Goal: Task Accomplishment & Management: Complete application form

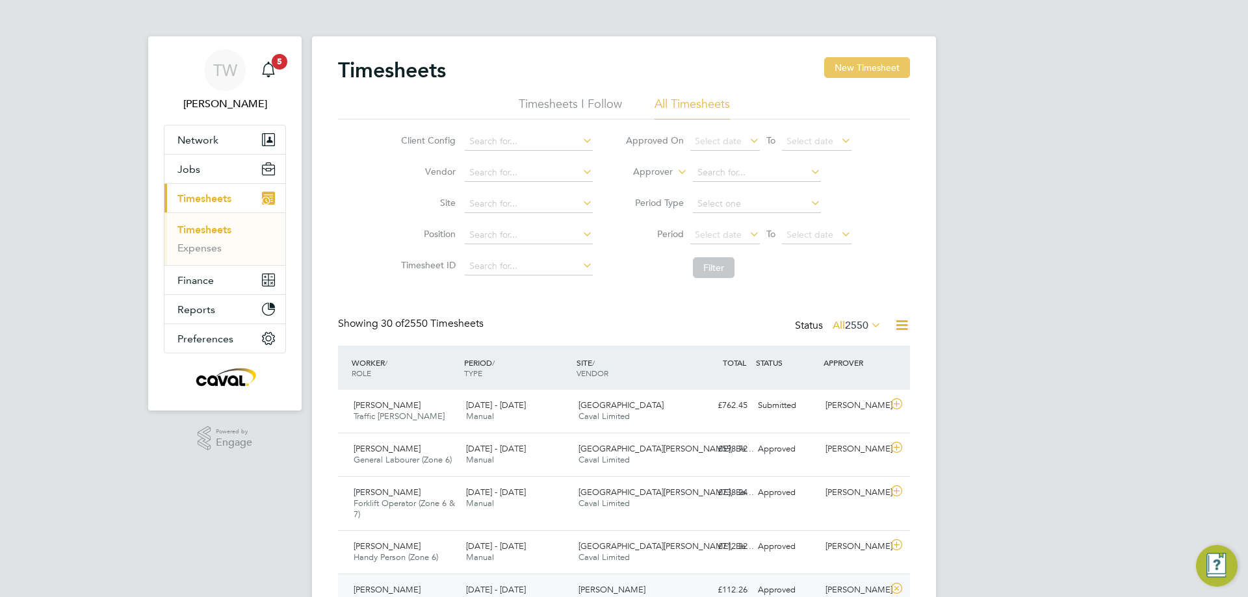
click at [854, 72] on button "New Timesheet" at bounding box center [867, 67] width 86 height 21
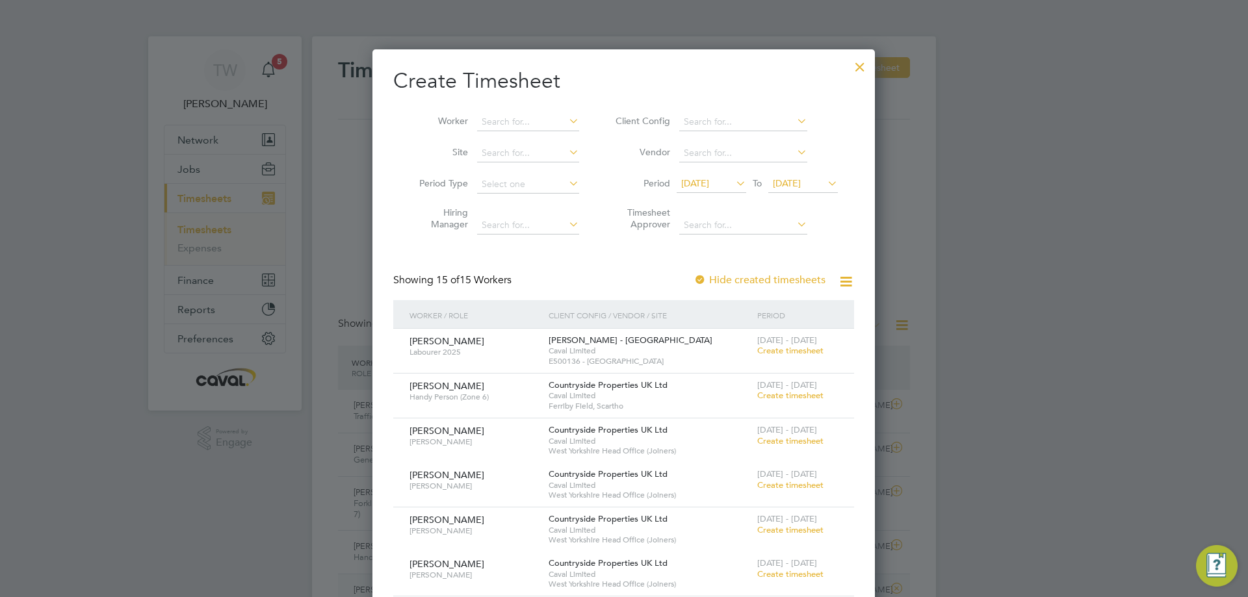
click at [735, 176] on div "[DATE] To [DATE]" at bounding box center [757, 185] width 161 height 18
click at [699, 191] on span "[DATE]" at bounding box center [712, 185] width 70 height 18
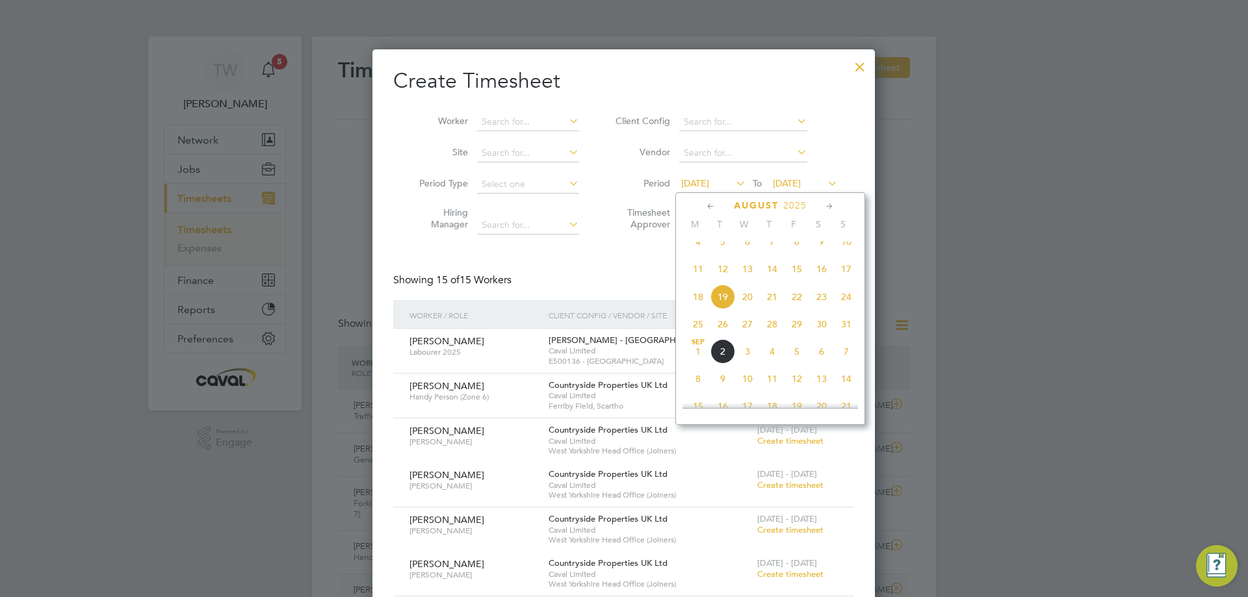
click at [696, 327] on span "25" at bounding box center [698, 324] width 25 height 25
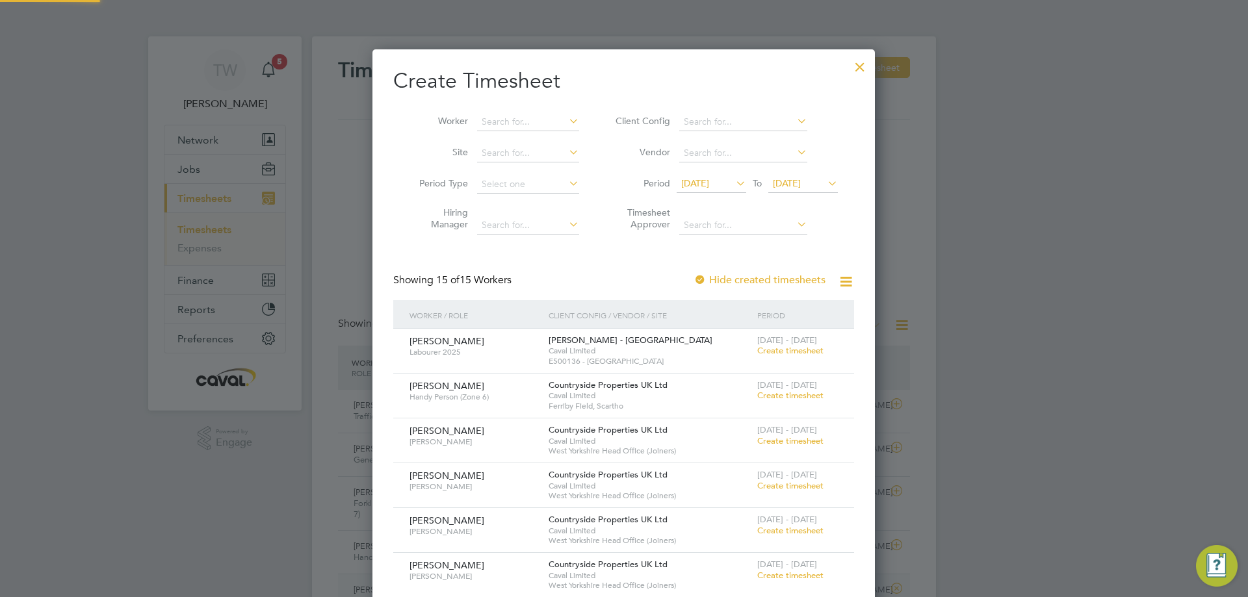
click at [792, 187] on span "[DATE]" at bounding box center [787, 183] width 28 height 12
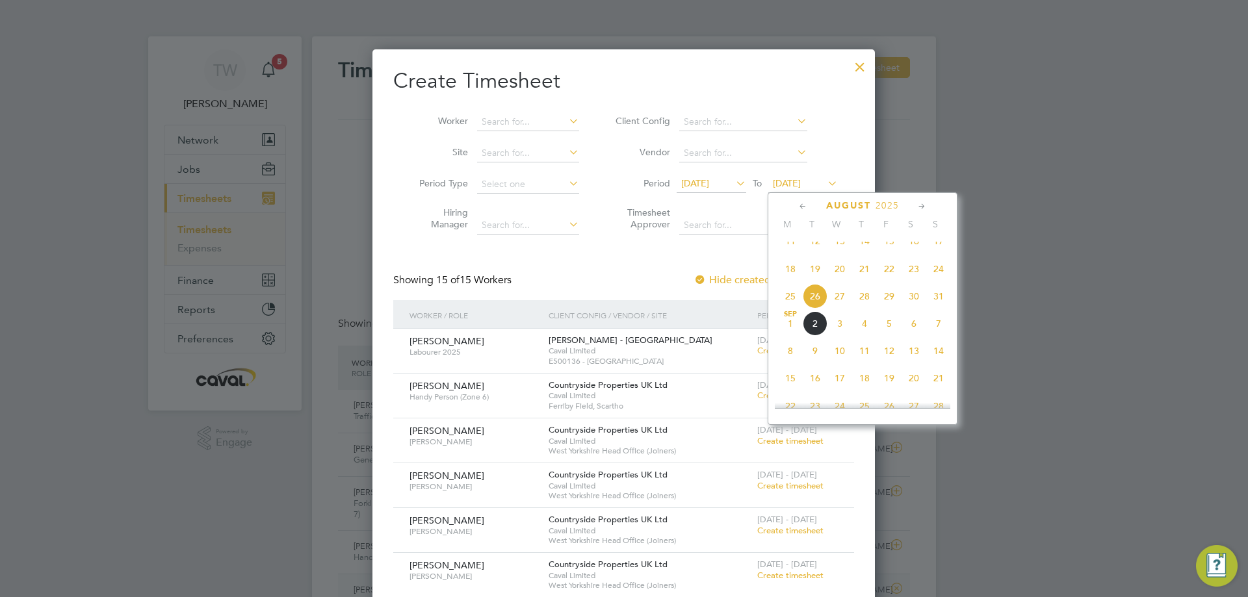
click at [933, 308] on span "31" at bounding box center [938, 296] width 25 height 25
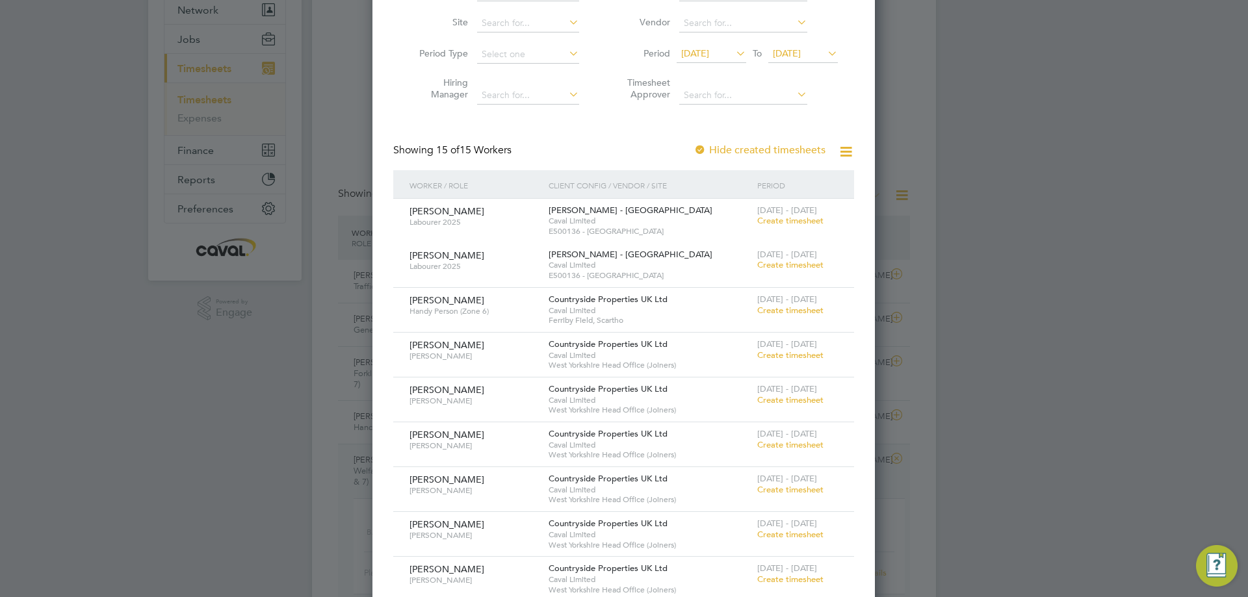
click at [809, 307] on span "Create timesheet" at bounding box center [790, 310] width 66 height 11
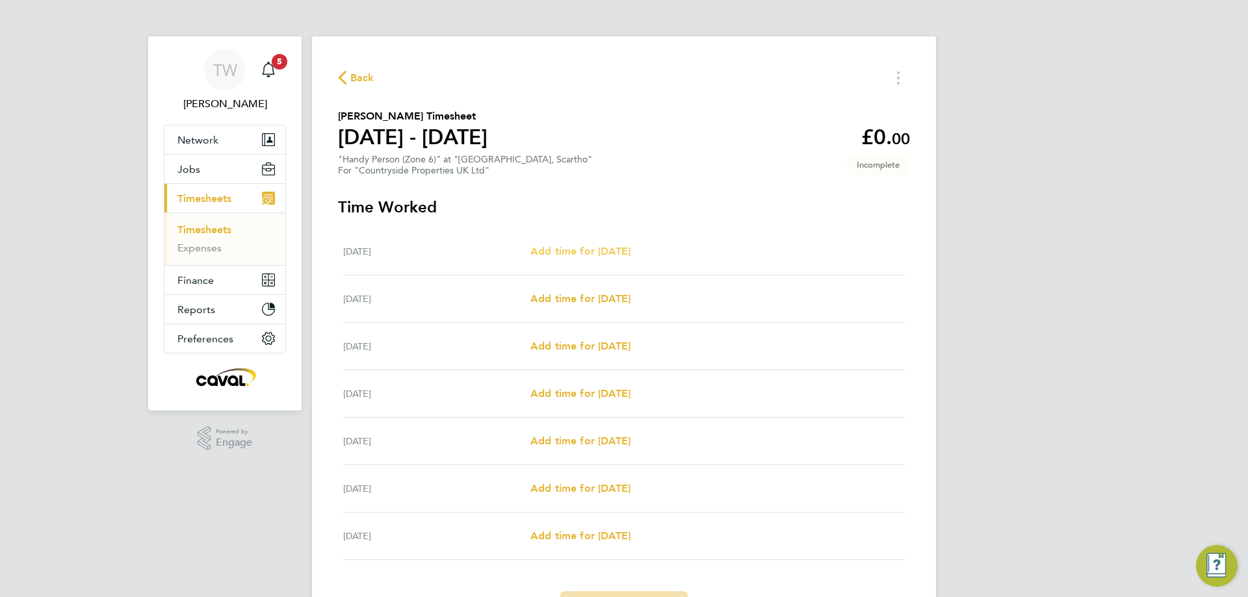
click at [584, 255] on span "Add time for [DATE]" at bounding box center [580, 251] width 100 height 12
select select "30"
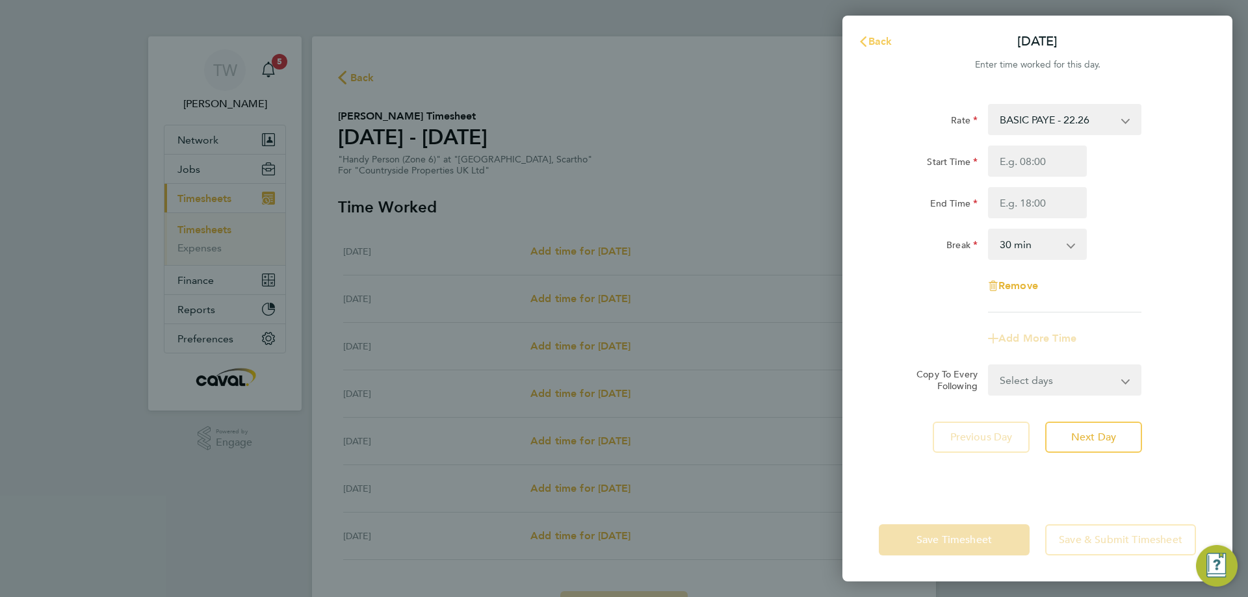
click at [864, 43] on icon "button" at bounding box center [863, 41] width 10 height 10
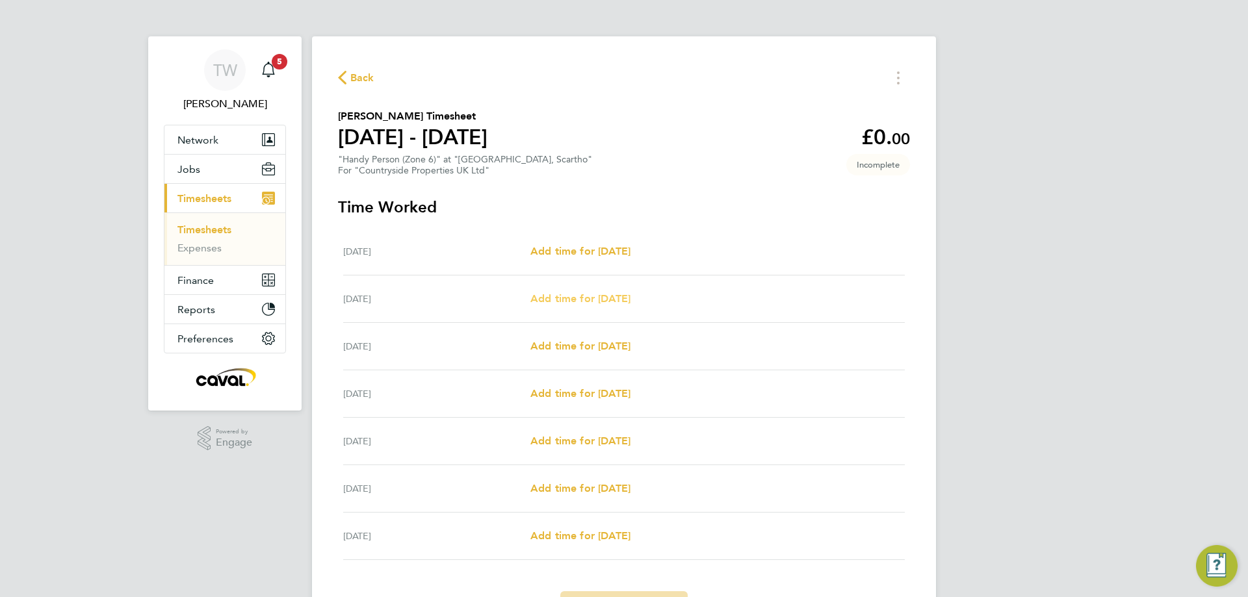
click at [586, 293] on span "Add time for [DATE]" at bounding box center [580, 299] width 100 height 12
select select "30"
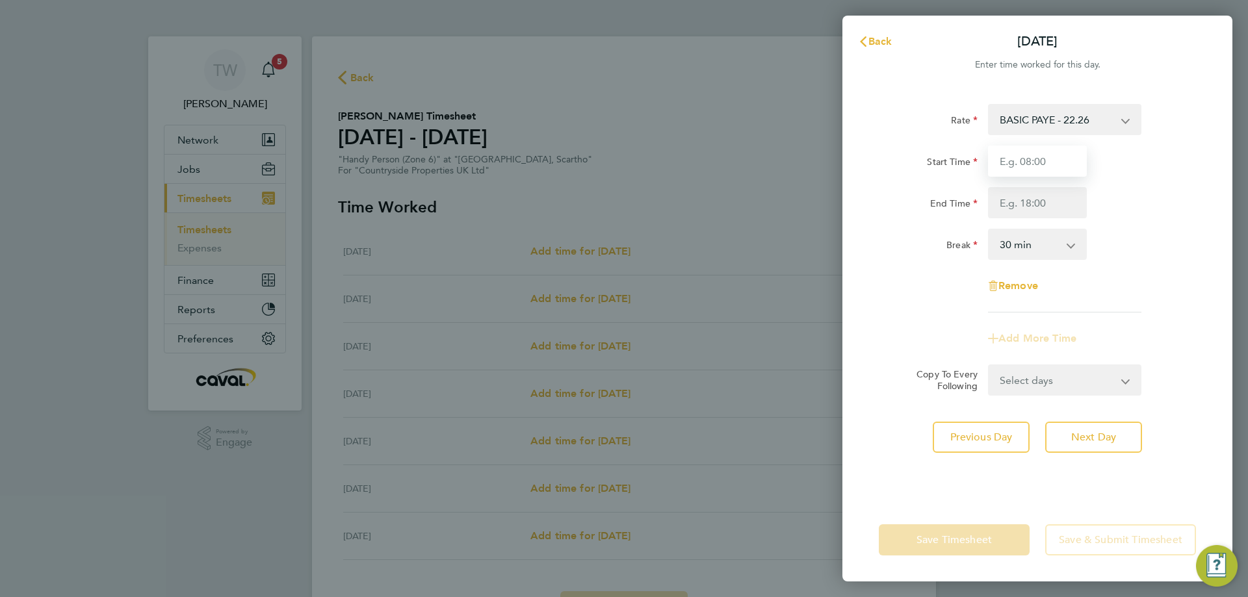
click at [1019, 151] on input "Start Time" at bounding box center [1037, 161] width 99 height 31
type input "08:00"
click at [1018, 196] on input "End Time" at bounding box center [1037, 202] width 99 height 31
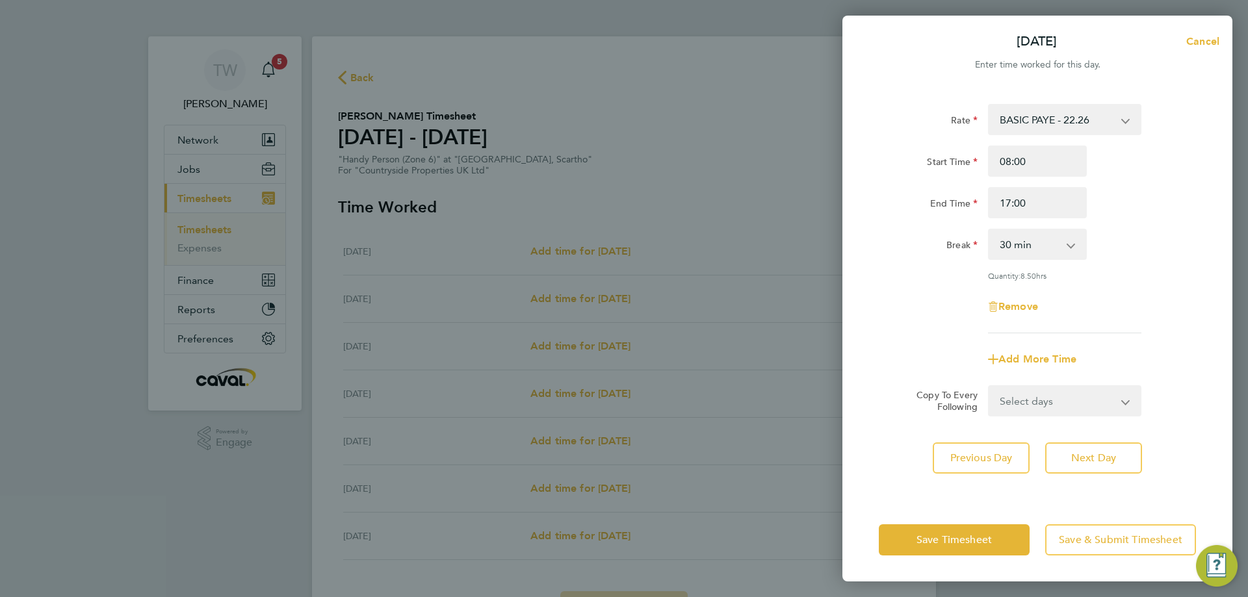
click at [1126, 196] on div "End Time 17:00" at bounding box center [1038, 202] width 328 height 31
drag, startPoint x: 1041, startPoint y: 203, endPoint x: 998, endPoint y: 203, distance: 42.9
click at [998, 203] on input "17:00" at bounding box center [1037, 202] width 99 height 31
type input "17:30"
click at [1117, 187] on div "End Time 17:30" at bounding box center [1038, 202] width 328 height 31
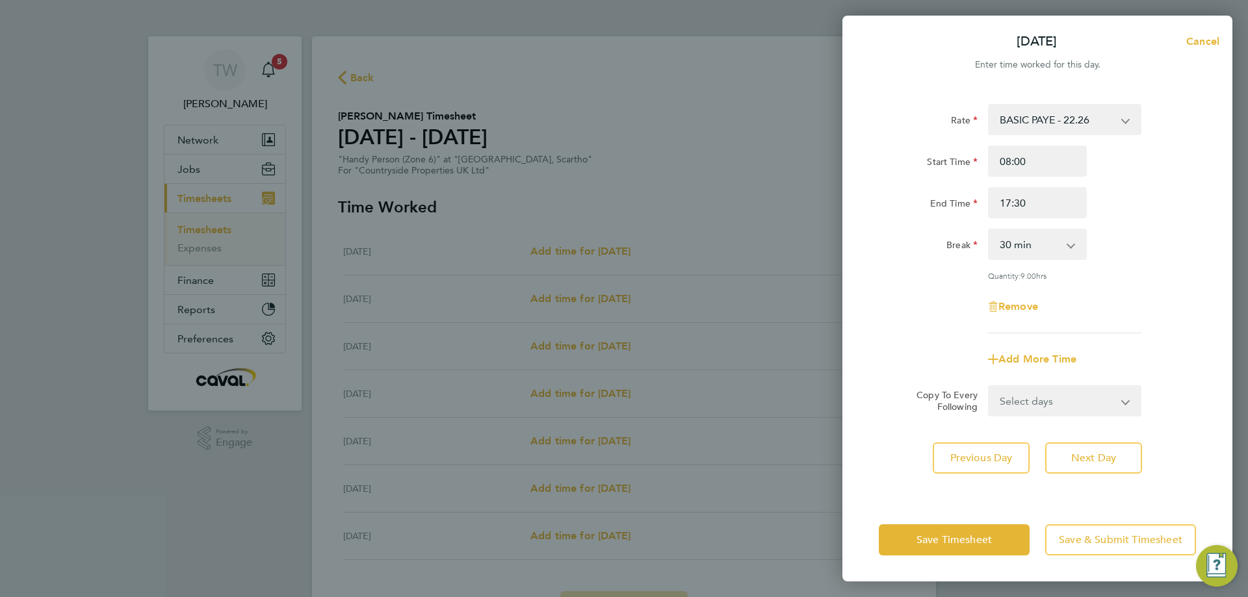
click at [1032, 402] on select "Select days Day Weekday (Mon-Fri) Weekend (Sat-Sun) [DATE] [DATE] [DATE] [DATE]…" at bounding box center [1057, 401] width 137 height 29
select select "SAT"
click at [989, 387] on select "Select days Day Weekday (Mon-Fri) Weekend (Sat-Sun) [DATE] [DATE] [DATE] [DATE]…" at bounding box center [1057, 401] width 137 height 29
select select "[DATE]"
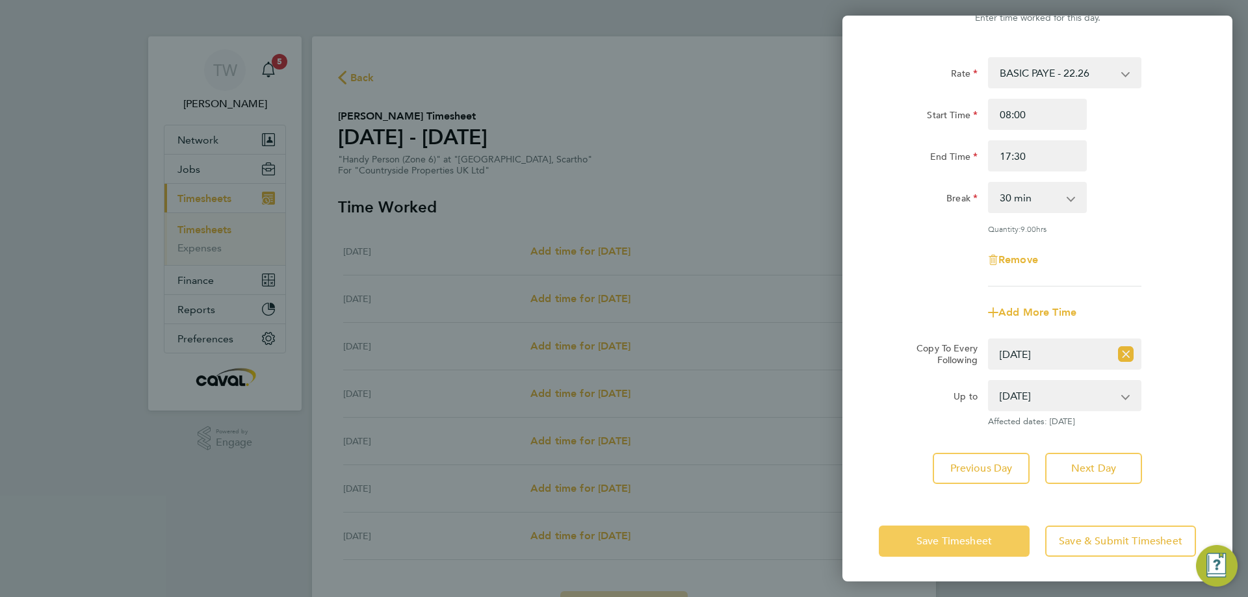
click at [991, 529] on button "Save Timesheet" at bounding box center [954, 541] width 151 height 31
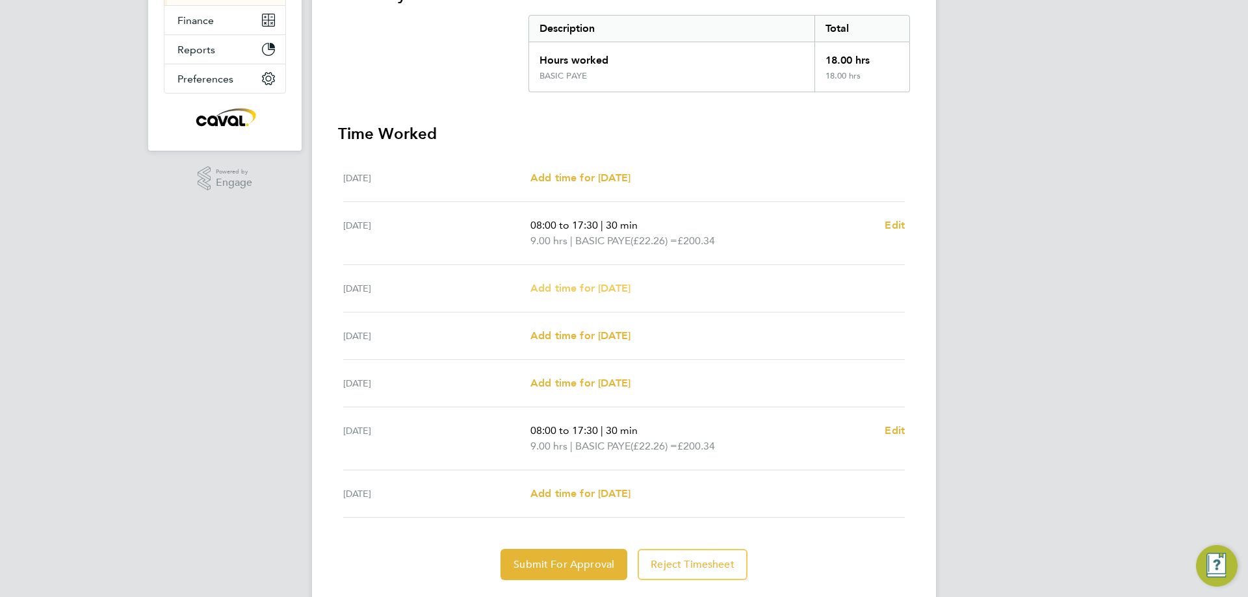
click at [610, 291] on span "Add time for [DATE]" at bounding box center [580, 288] width 100 height 12
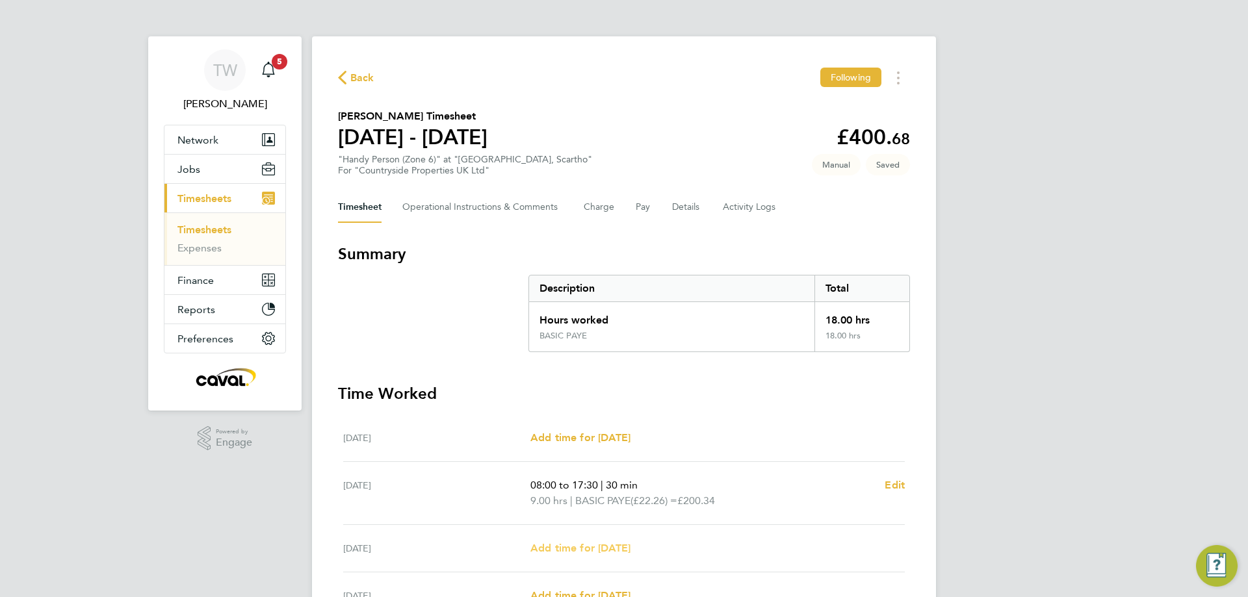
select select "30"
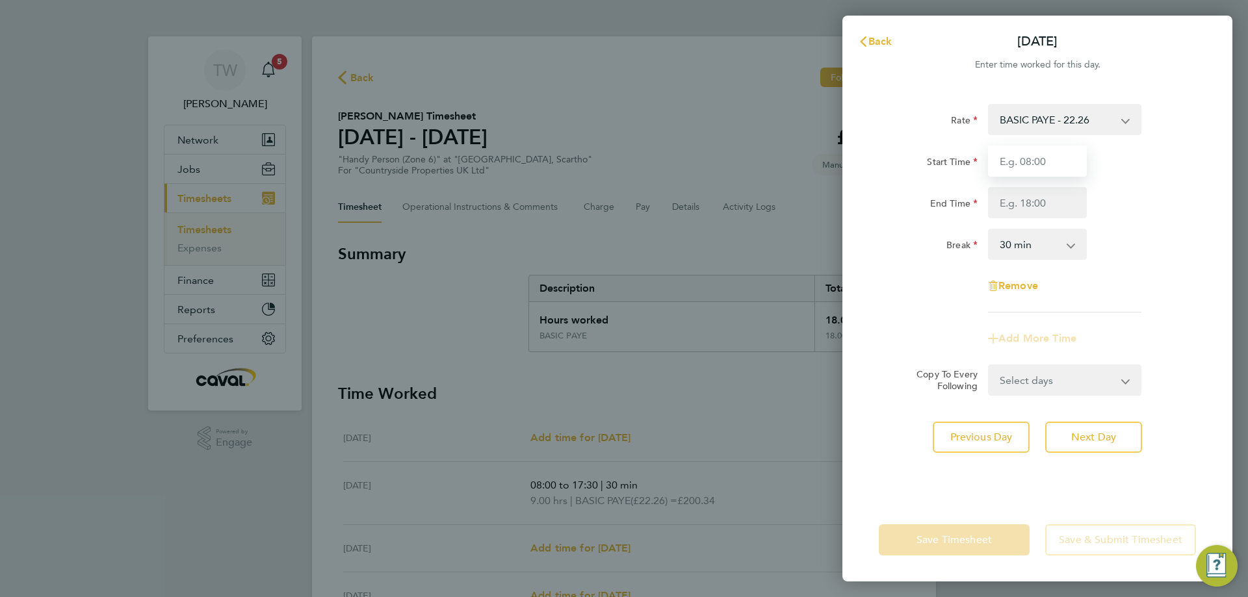
click at [1065, 166] on input "Start Time" at bounding box center [1037, 161] width 99 height 31
type input "07:00"
click at [1037, 196] on input "End Time" at bounding box center [1037, 202] width 99 height 31
type input "17:30"
click at [1203, 252] on div "Rate BASIC PAYE - 22.26 Start Time 07:00 End Time 17:30 Break 0 min 15 min 30 m…" at bounding box center [1037, 293] width 390 height 410
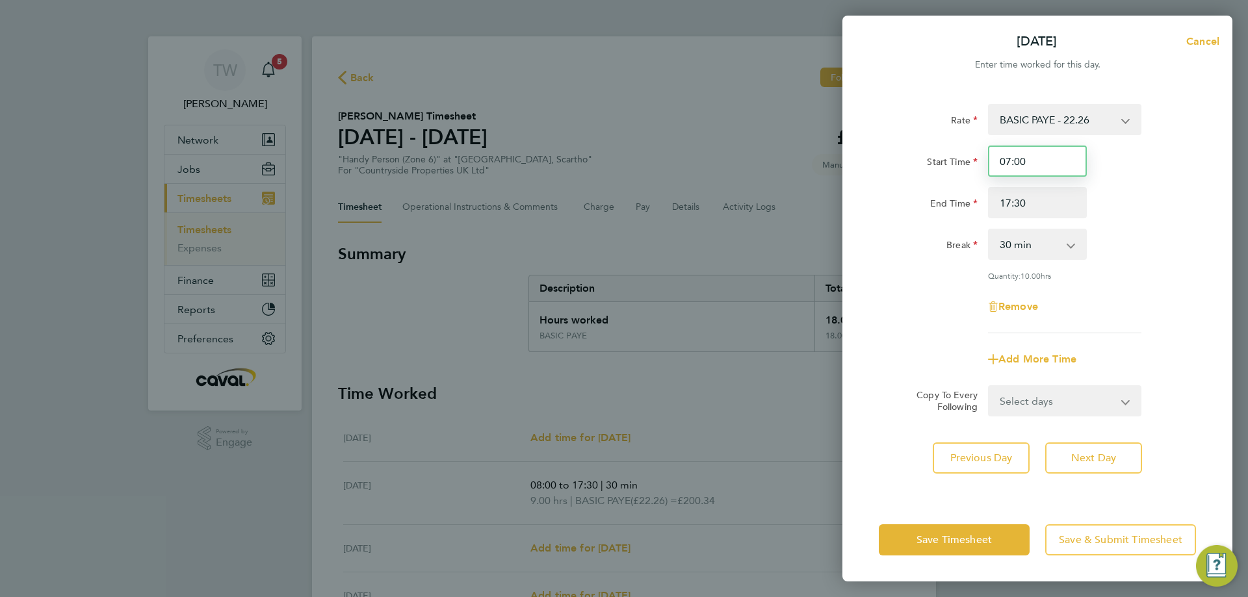
click at [1048, 172] on input "07:00" at bounding box center [1037, 161] width 99 height 31
drag, startPoint x: 1048, startPoint y: 172, endPoint x: 909, endPoint y: 164, distance: 138.6
click at [909, 164] on div "Start Time 07:00" at bounding box center [1038, 161] width 328 height 31
type input "08:00"
click at [1164, 190] on div "End Time 17:30" at bounding box center [1038, 202] width 328 height 31
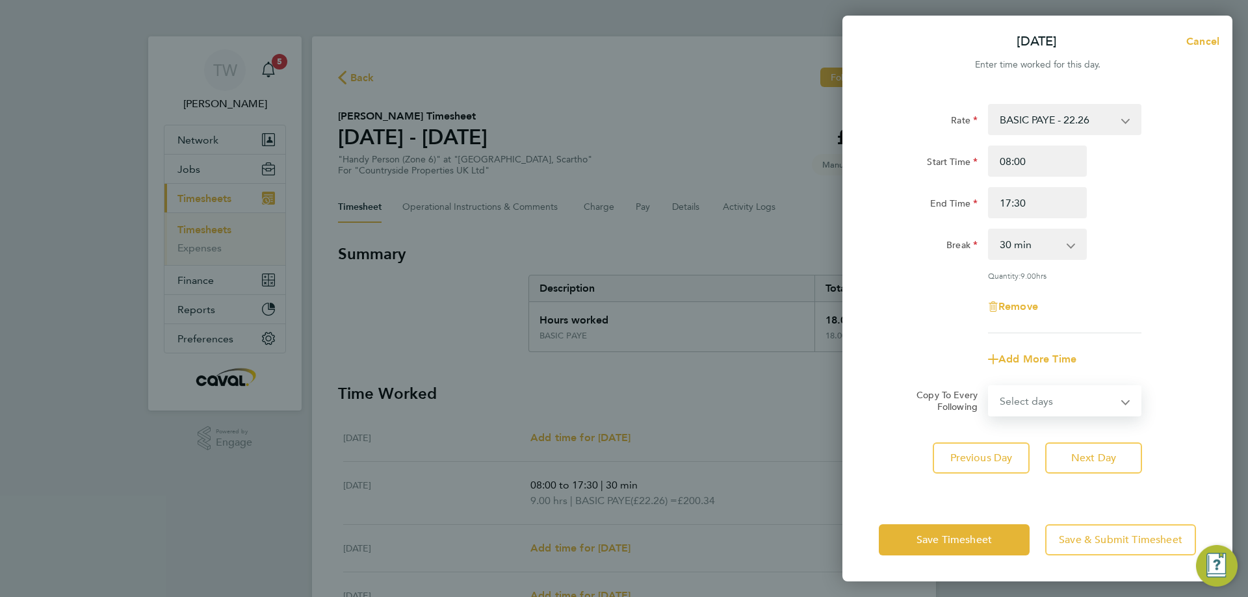
click at [1057, 406] on select "Select days Day Weekday (Mon-Fri) Weekend (Sat-Sun) [DATE] [DATE] [DATE] [DATE]" at bounding box center [1057, 401] width 137 height 29
select select "DAY"
click at [989, 387] on select "Select days Day Weekday (Mon-Fri) Weekend (Sat-Sun) [DATE] [DATE] [DATE] [DATE]" at bounding box center [1057, 401] width 137 height 29
select select "[DATE]"
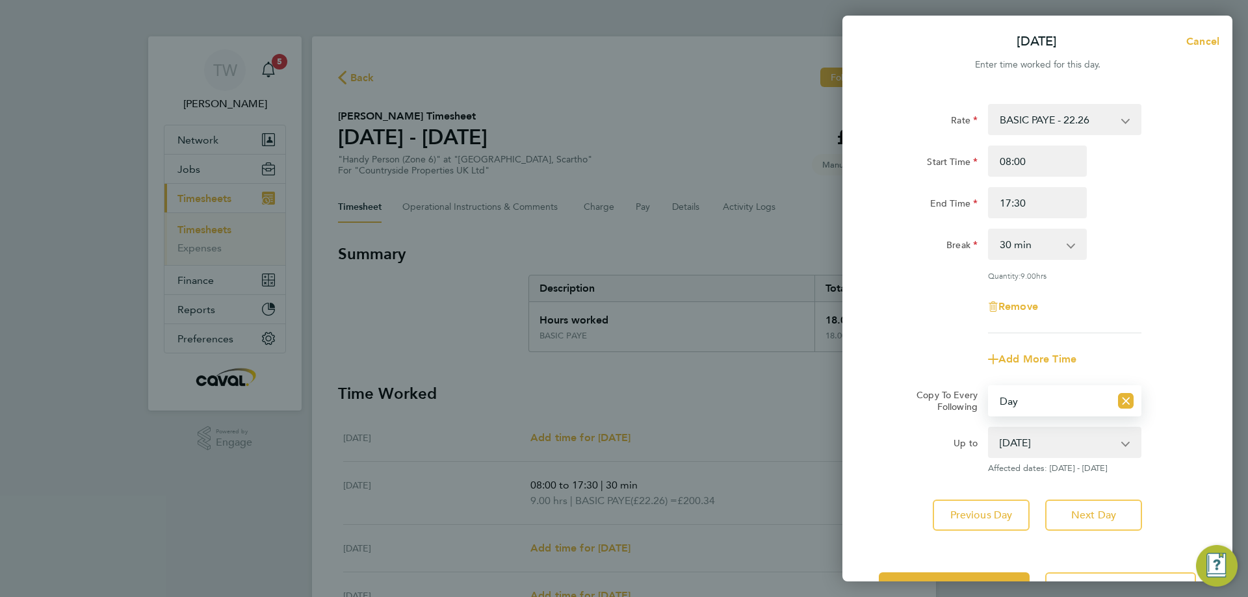
click at [1040, 436] on select "[DATE] [DATE] [DATE] [DATE]" at bounding box center [1056, 442] width 135 height 29
click at [989, 428] on select "[DATE] [DATE] [DATE] [DATE]" at bounding box center [1056, 442] width 135 height 29
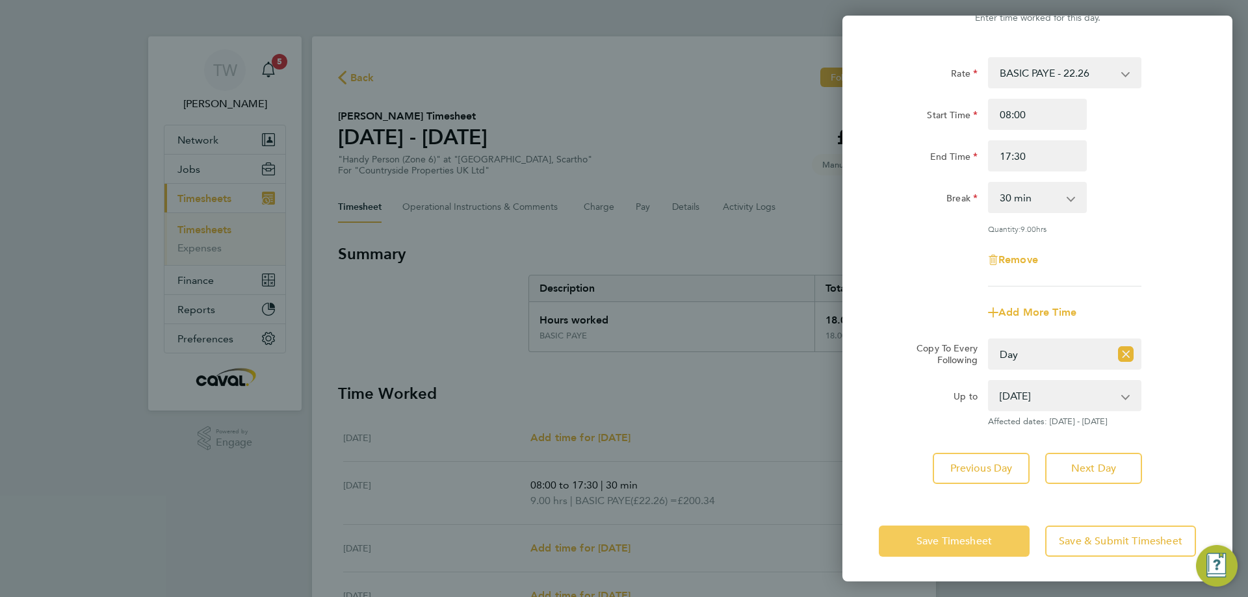
click at [967, 539] on span "Save Timesheet" at bounding box center [954, 541] width 75 height 13
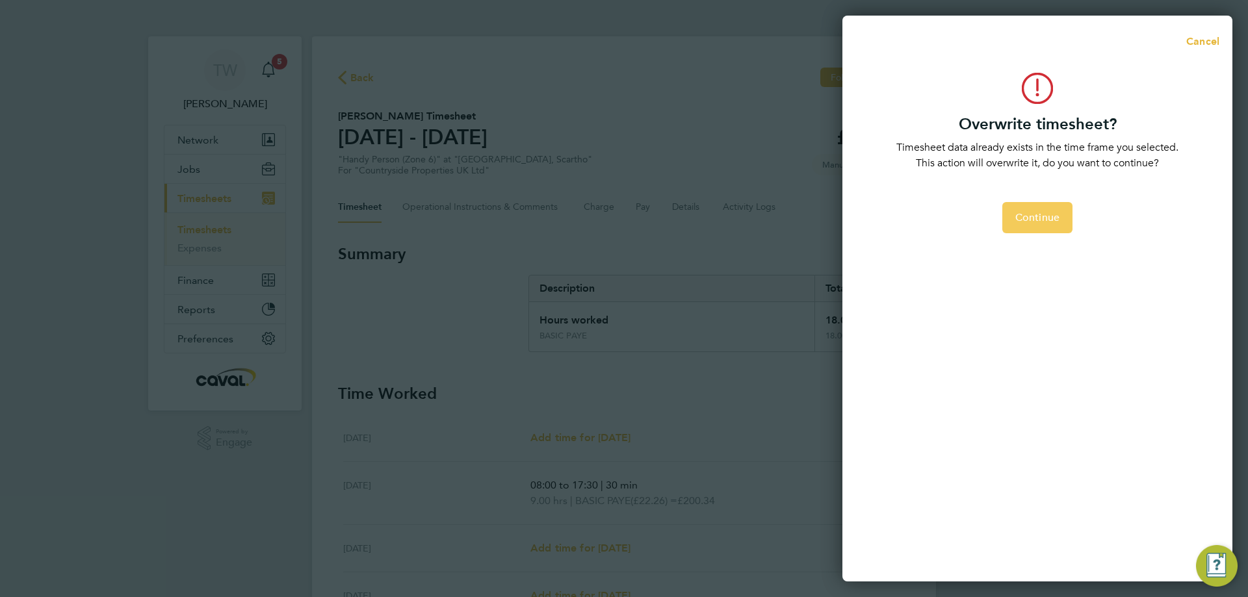
click at [1047, 215] on span "Continue" at bounding box center [1037, 217] width 44 height 13
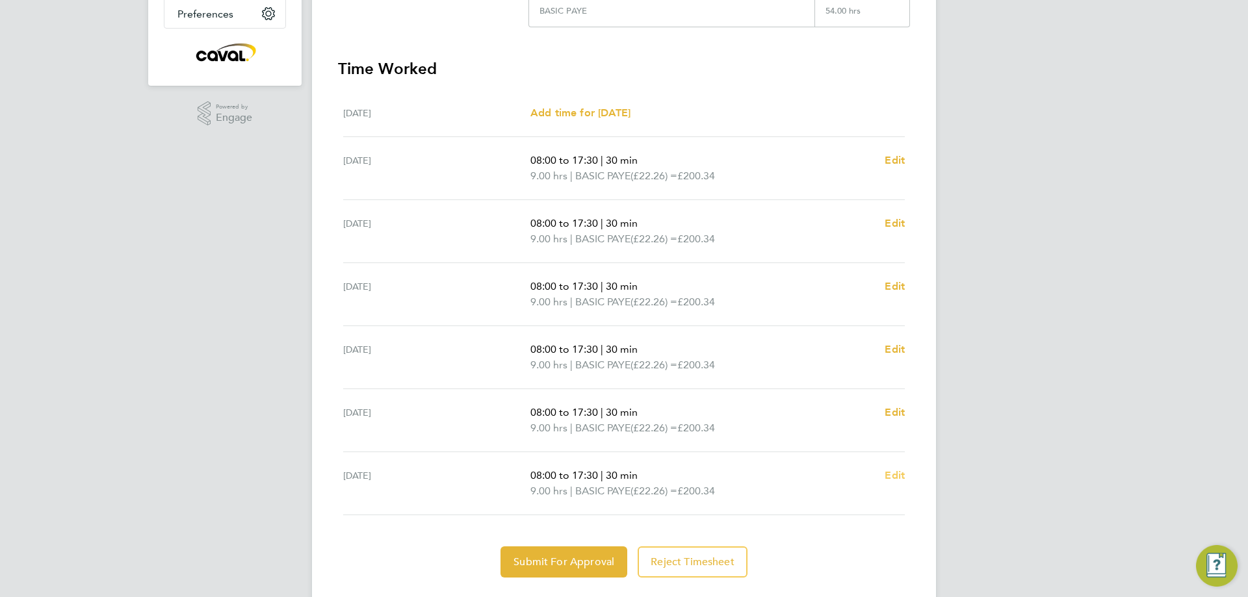
click at [893, 470] on span "Edit" at bounding box center [895, 475] width 20 height 12
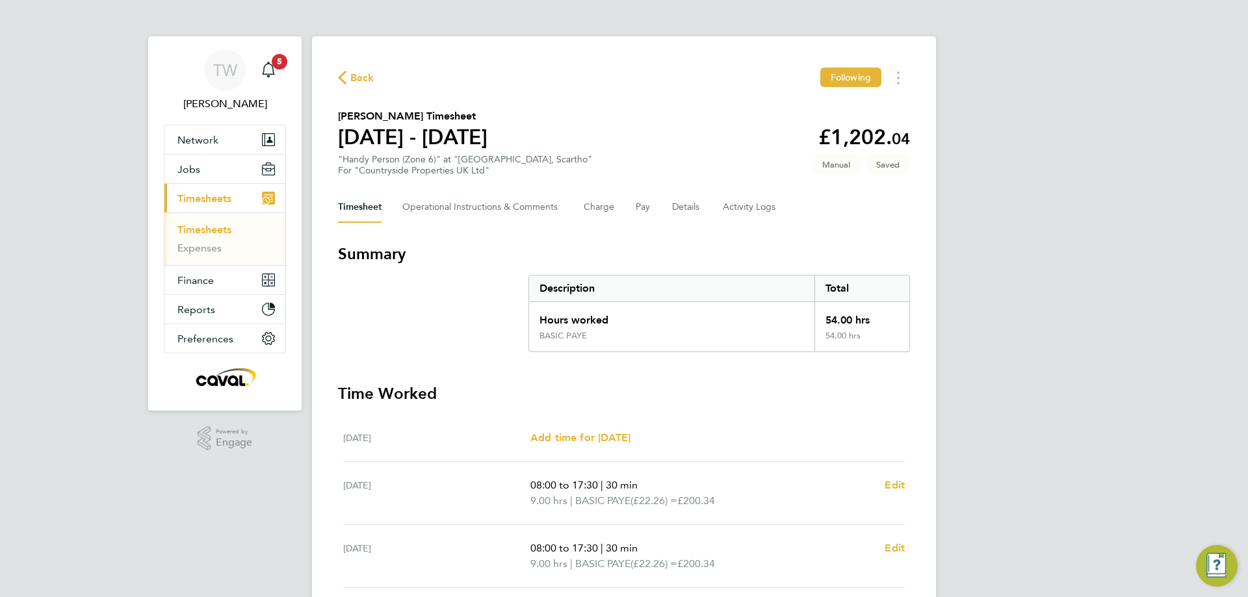
select select "30"
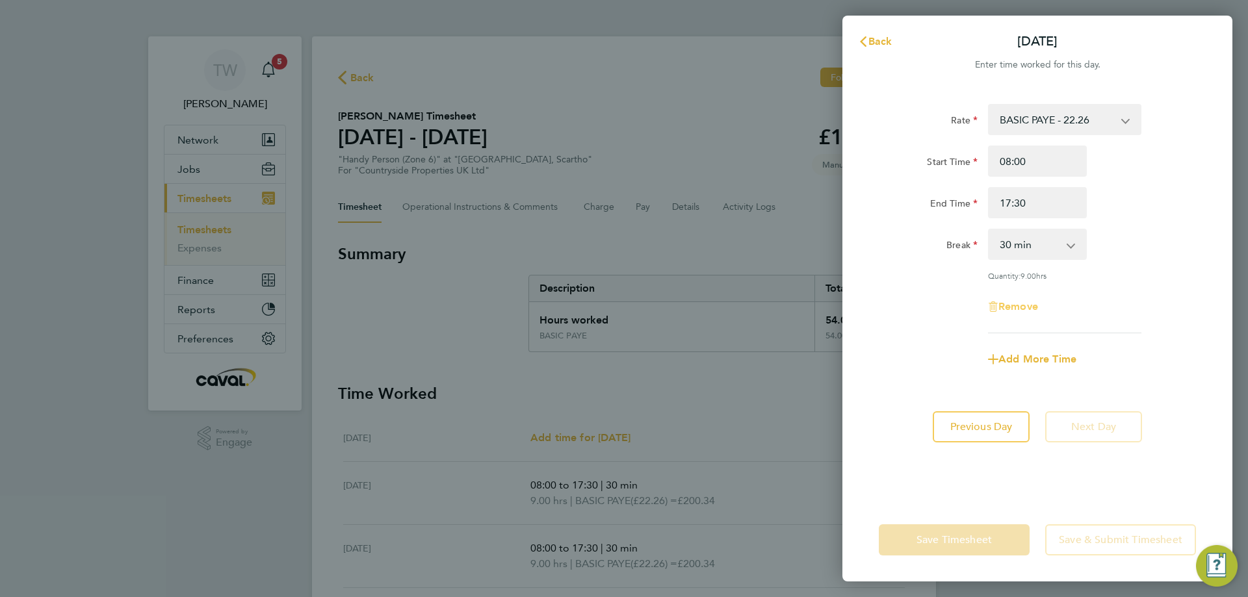
click at [1006, 302] on span "Remove" at bounding box center [1018, 306] width 40 height 12
select select "null"
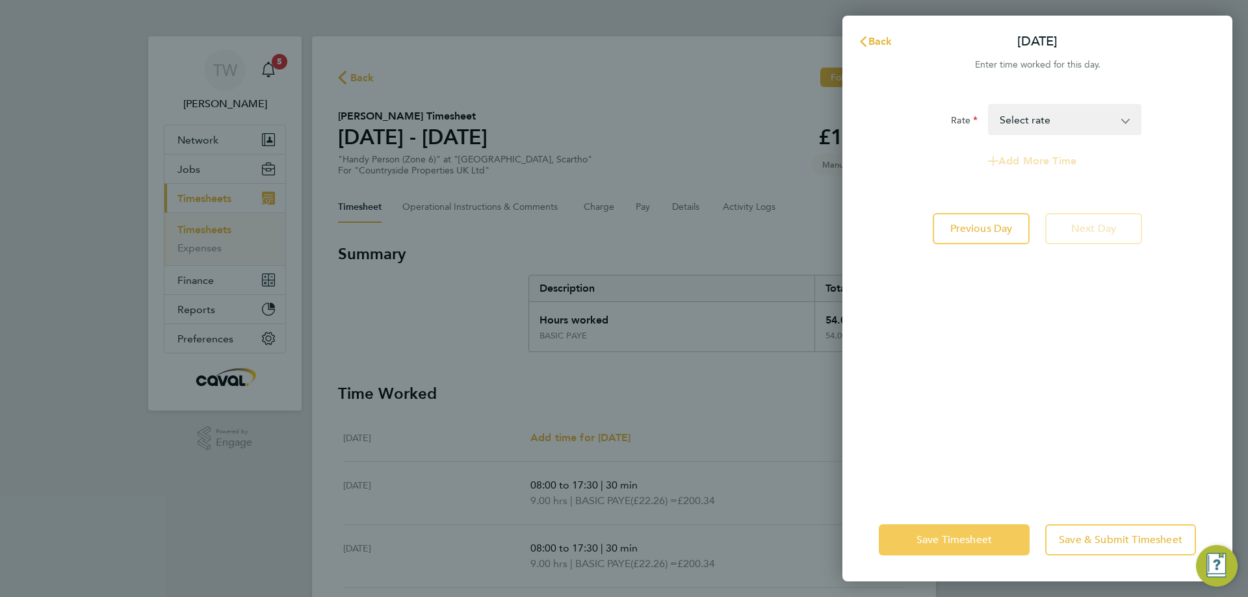
click at [941, 540] on span "Save Timesheet" at bounding box center [954, 540] width 75 height 13
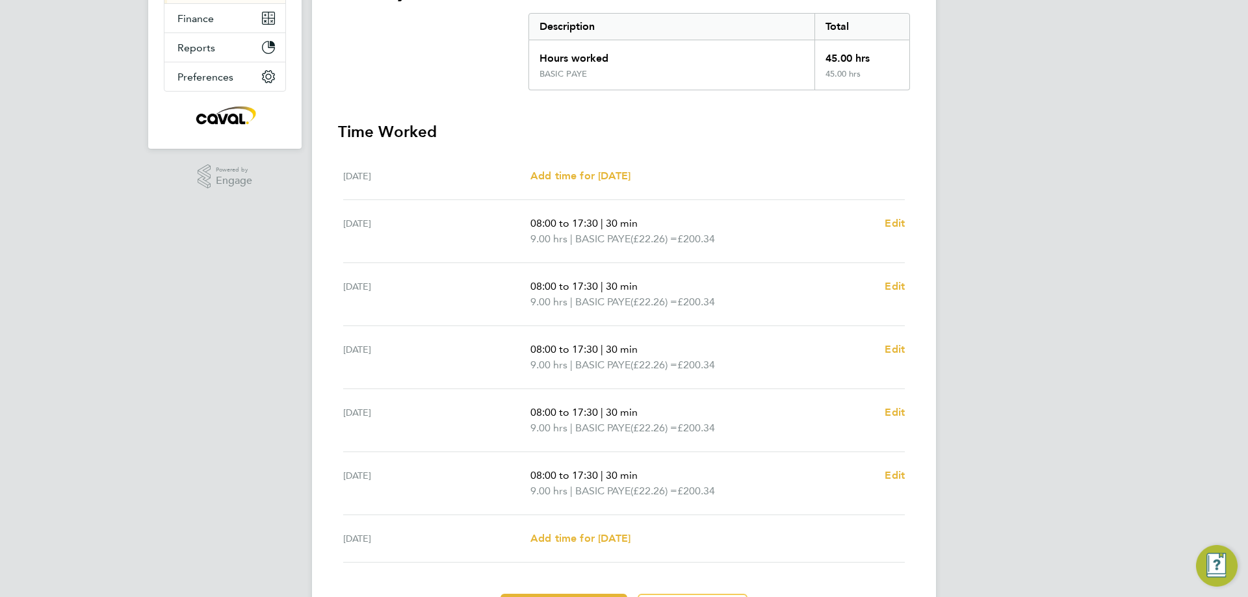
scroll to position [277, 0]
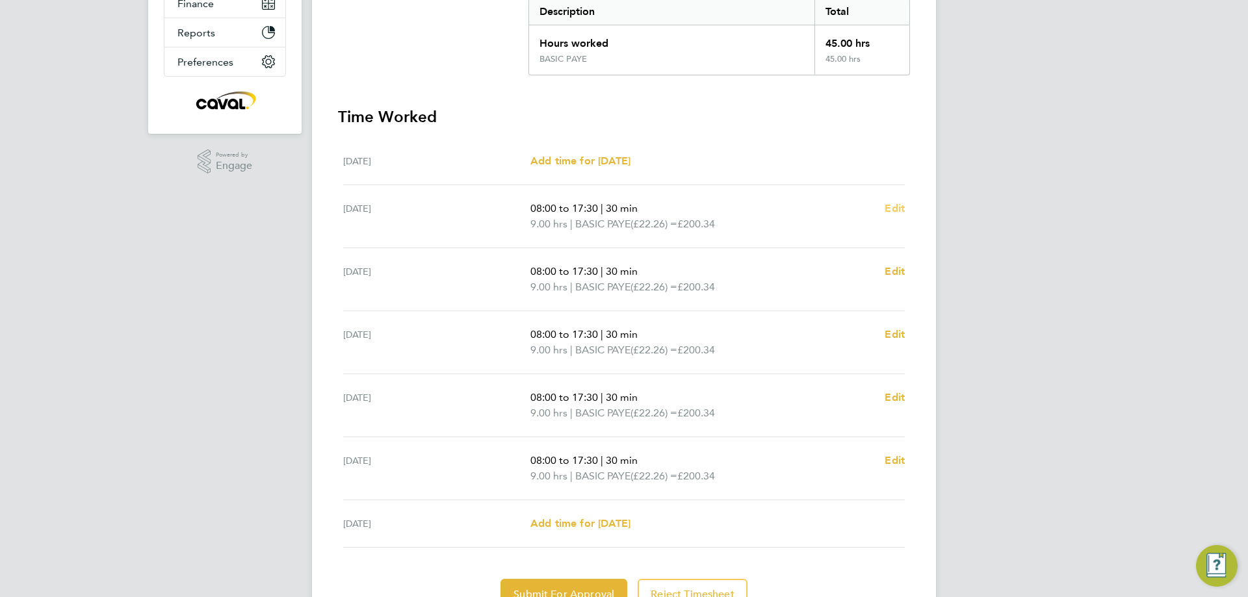
click at [903, 208] on span "Edit" at bounding box center [895, 208] width 20 height 12
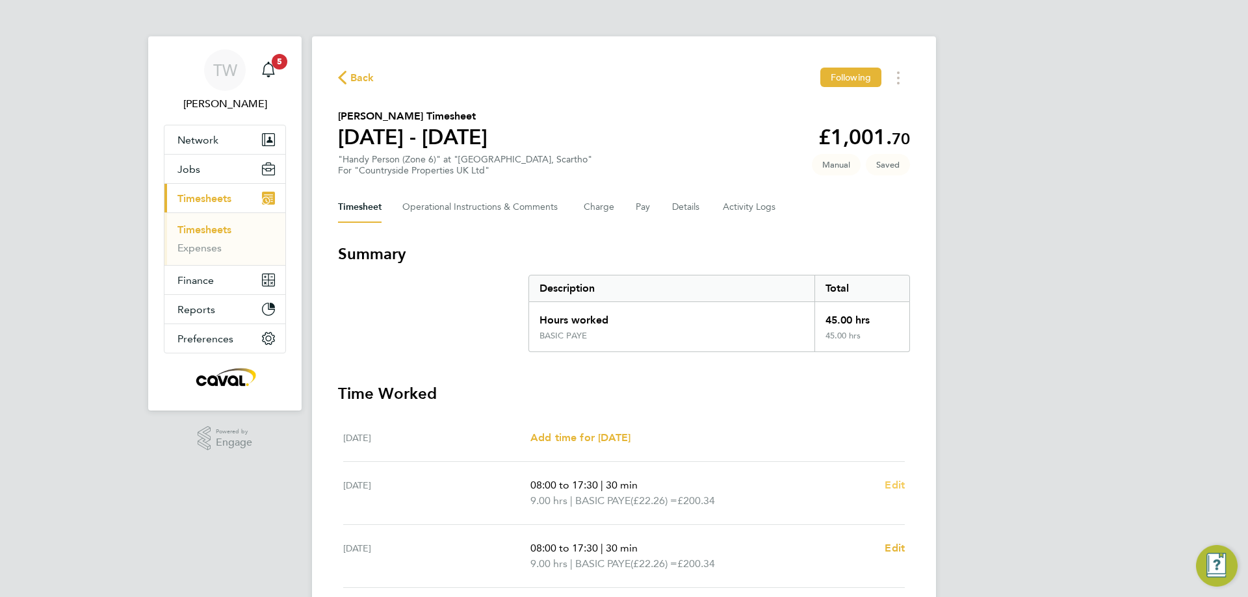
select select "30"
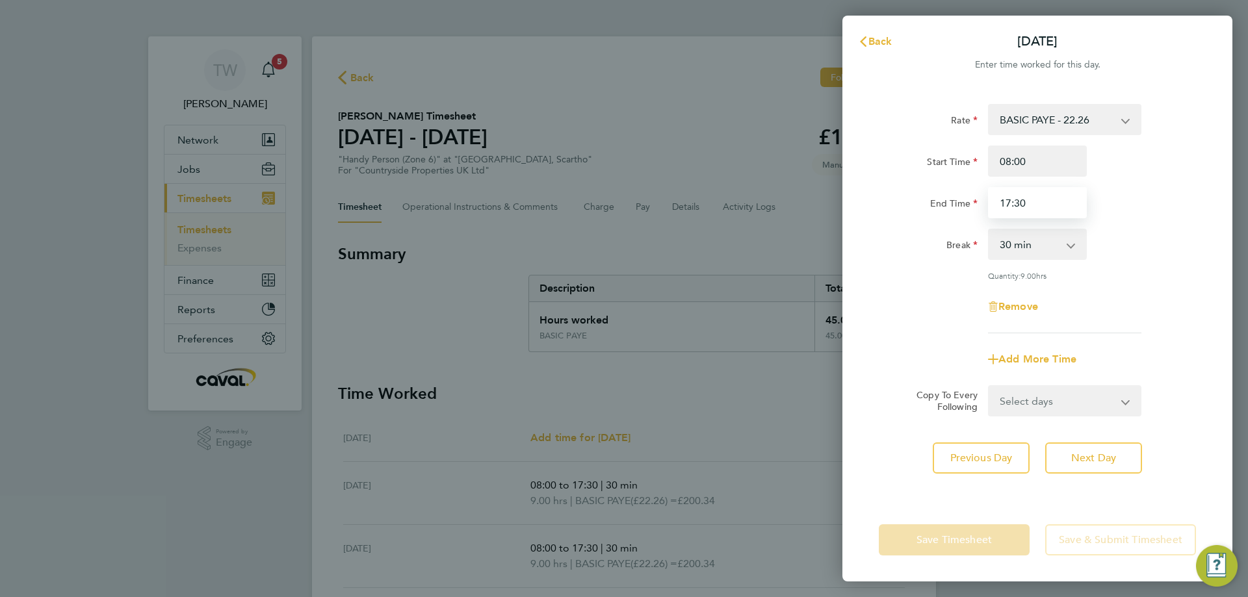
drag, startPoint x: 1031, startPoint y: 207, endPoint x: 965, endPoint y: 198, distance: 66.2
click at [965, 198] on div "End Time 17:30" at bounding box center [1038, 202] width 328 height 31
type input "18:00"
click at [1179, 218] on div "End Time 18:00" at bounding box center [1038, 202] width 328 height 31
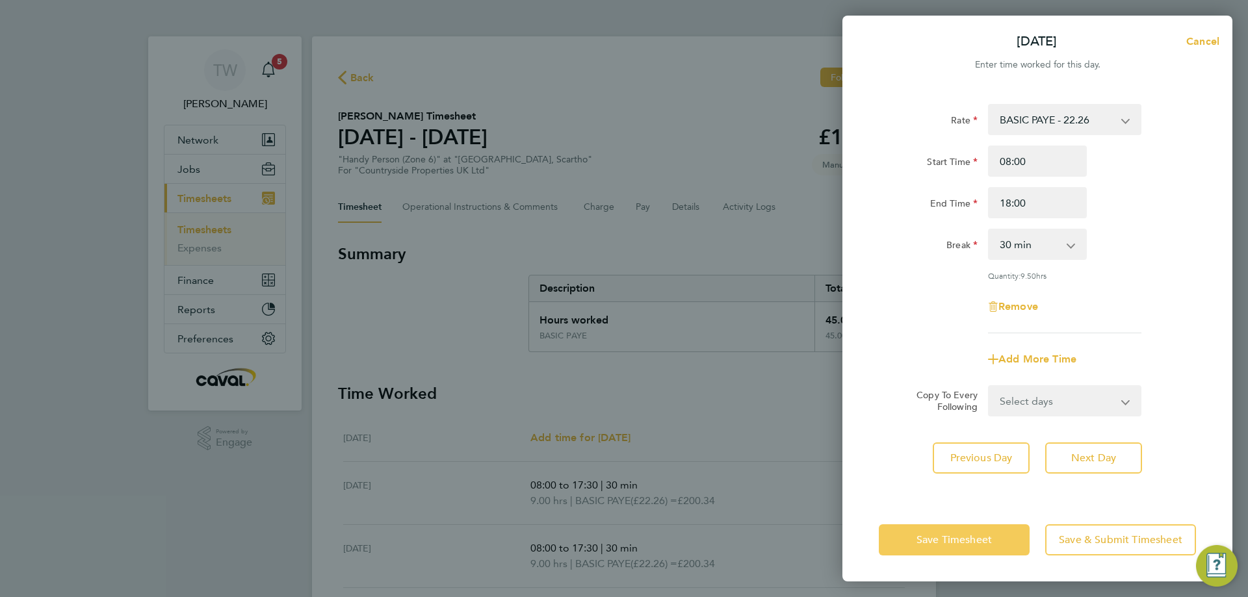
click at [959, 547] on button "Save Timesheet" at bounding box center [954, 540] width 151 height 31
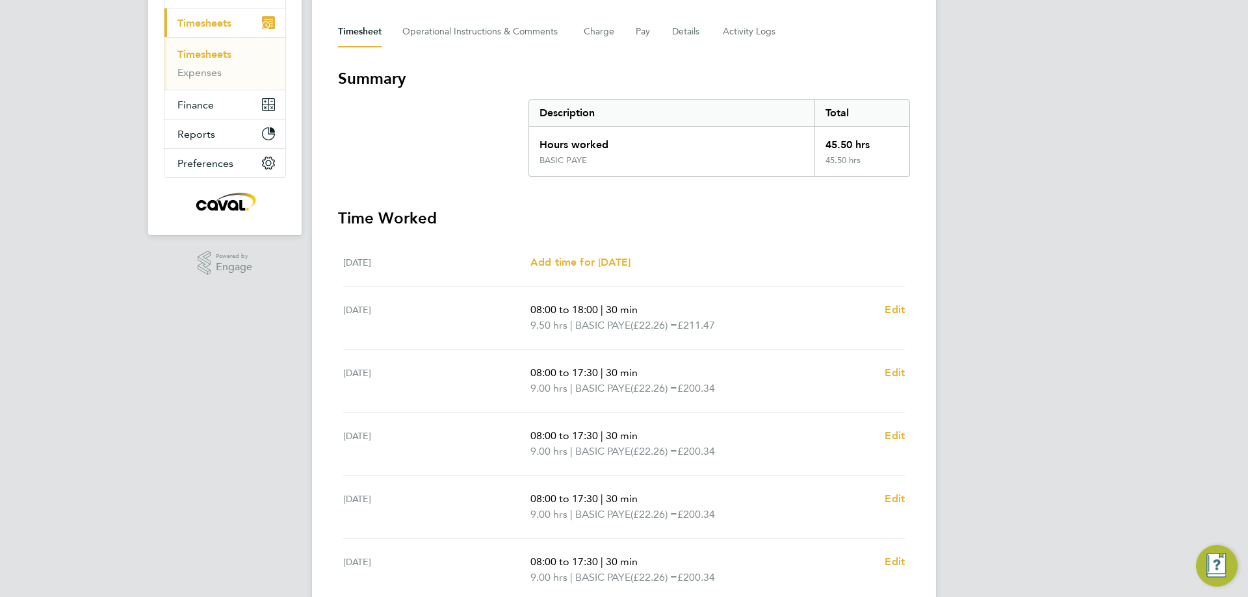
scroll to position [342, 0]
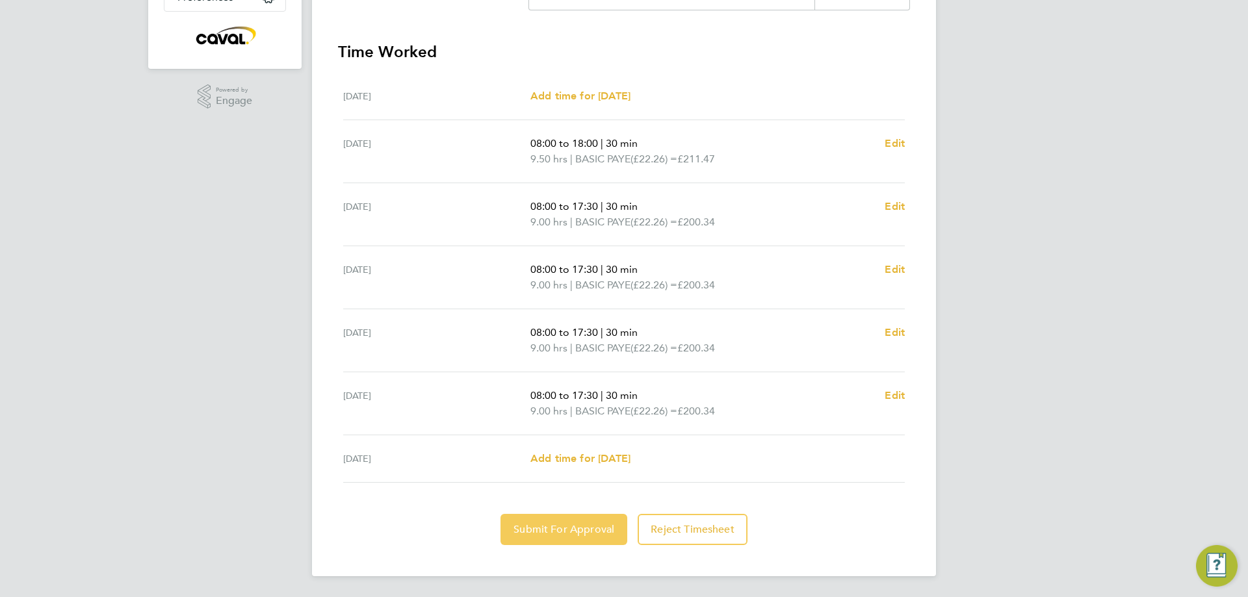
click at [547, 532] on span "Submit For Approval" at bounding box center [564, 529] width 101 height 13
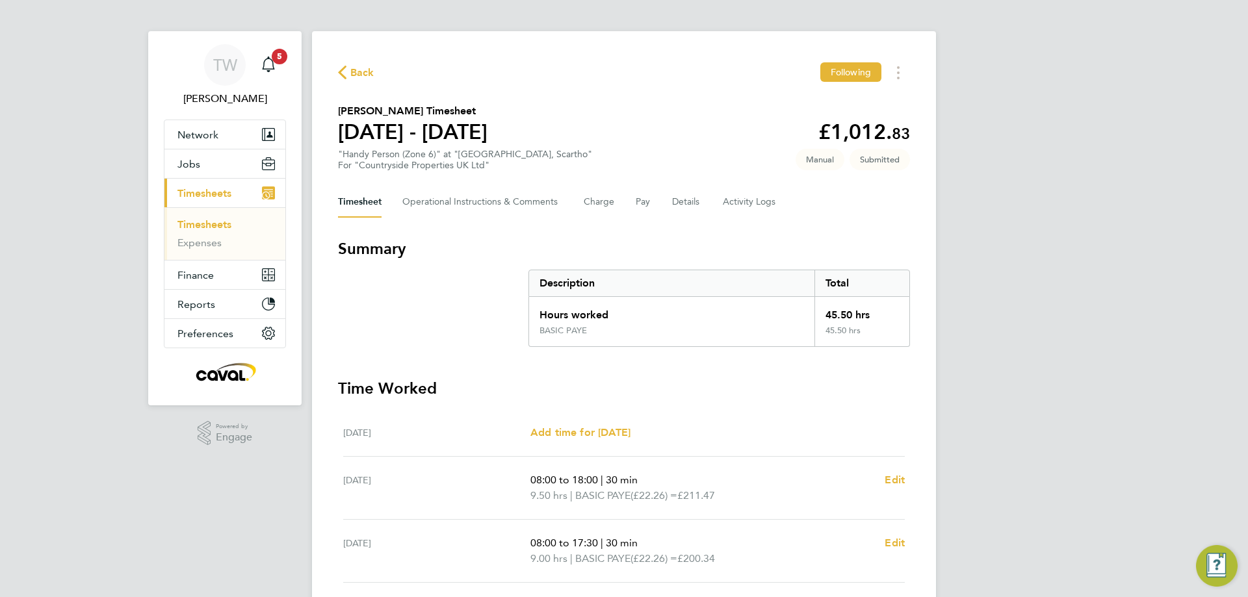
scroll to position [0, 0]
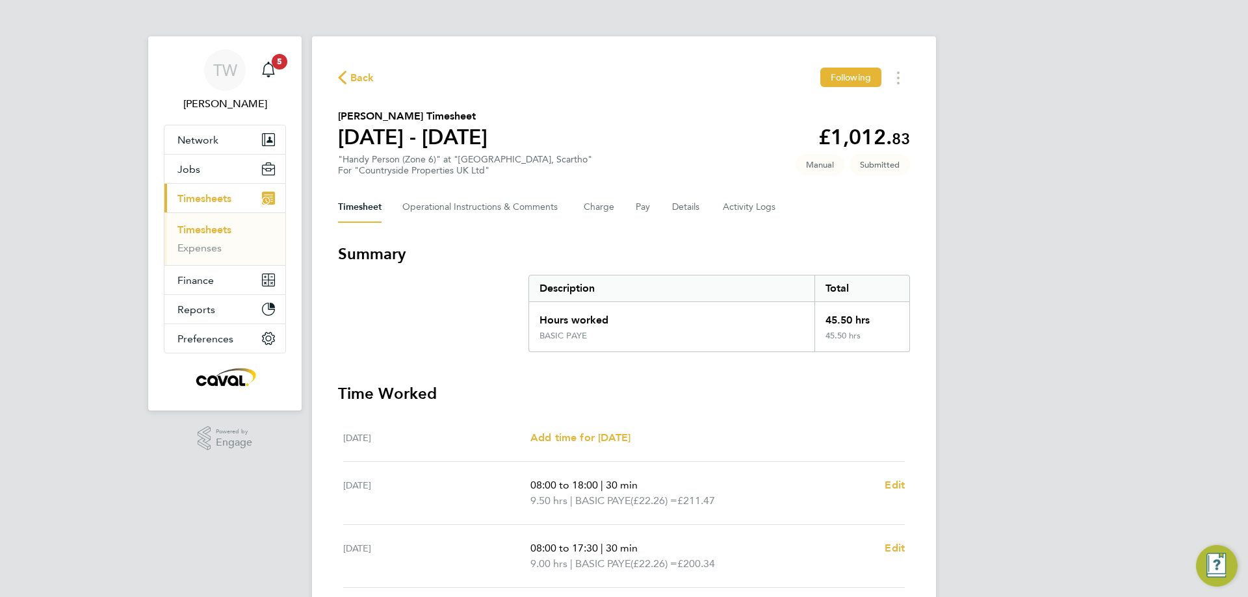
click at [359, 86] on div "Back Following" at bounding box center [624, 78] width 572 height 20
click at [359, 77] on span "Back" at bounding box center [362, 78] width 24 height 16
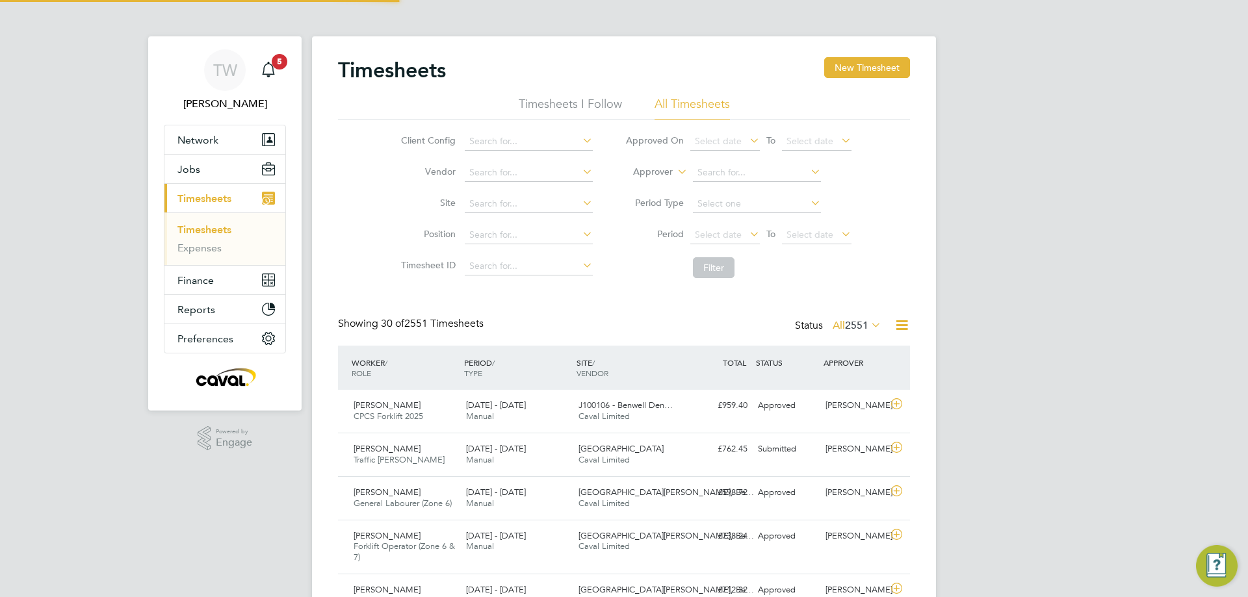
scroll to position [33, 113]
click at [859, 63] on button "New Timesheet" at bounding box center [867, 67] width 86 height 21
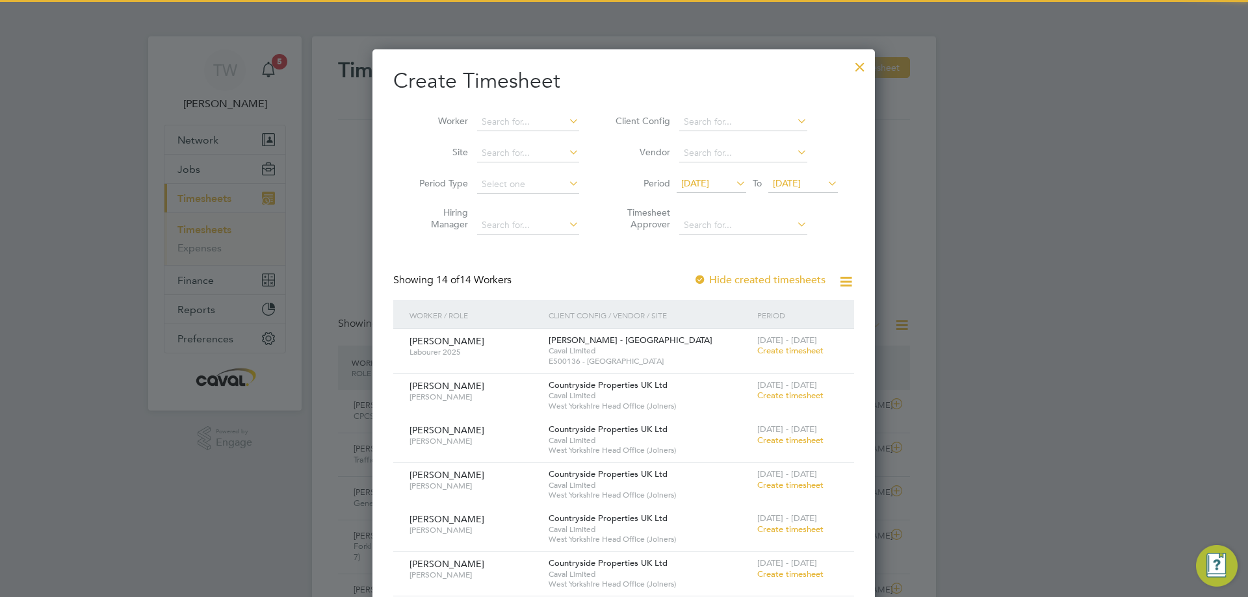
click at [709, 184] on span "[DATE]" at bounding box center [695, 183] width 28 height 12
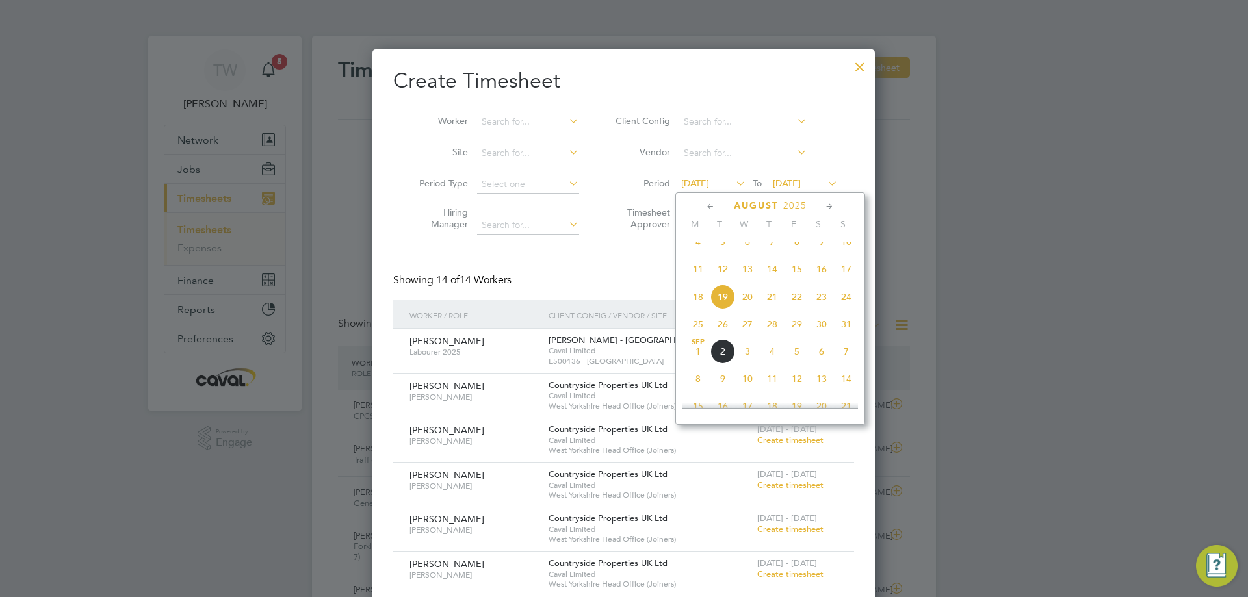
click at [694, 337] on span "25" at bounding box center [698, 324] width 25 height 25
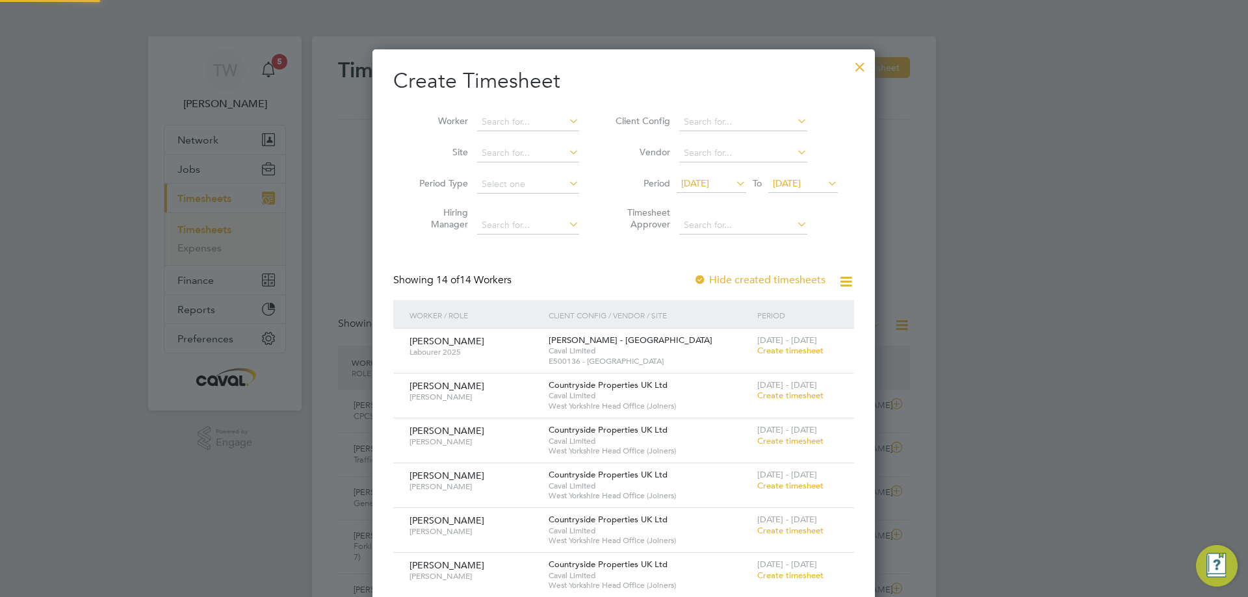
drag, startPoint x: 807, startPoint y: 178, endPoint x: 812, endPoint y: 201, distance: 23.2
click at [801, 179] on span "[DATE]" at bounding box center [787, 183] width 28 height 12
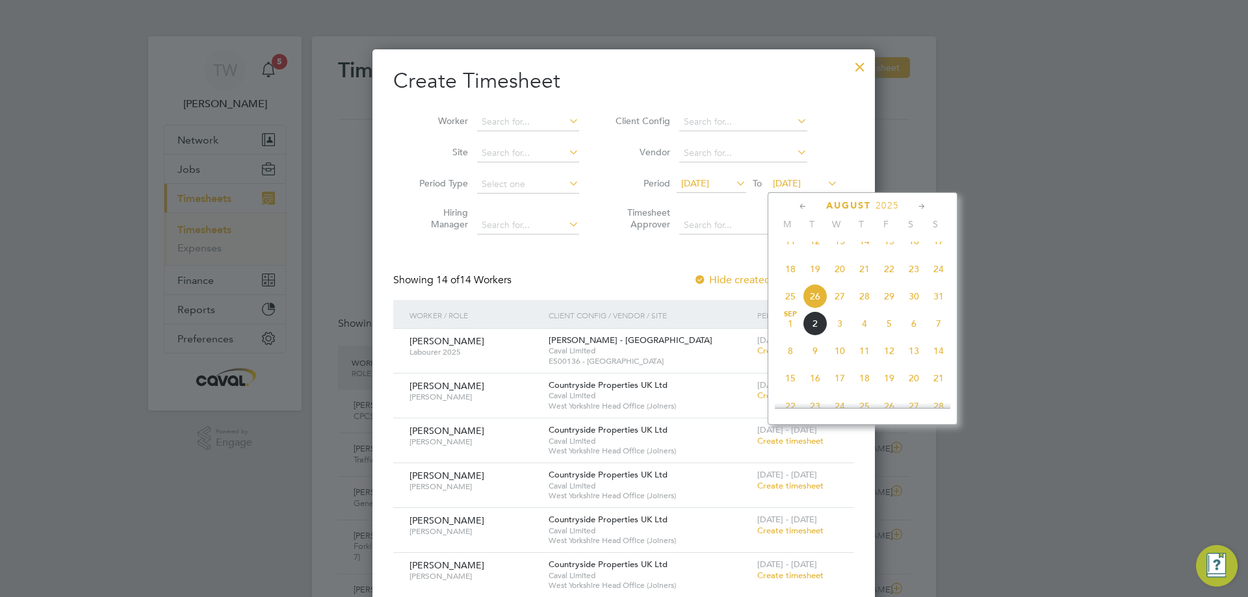
click at [937, 308] on span "31" at bounding box center [938, 296] width 25 height 25
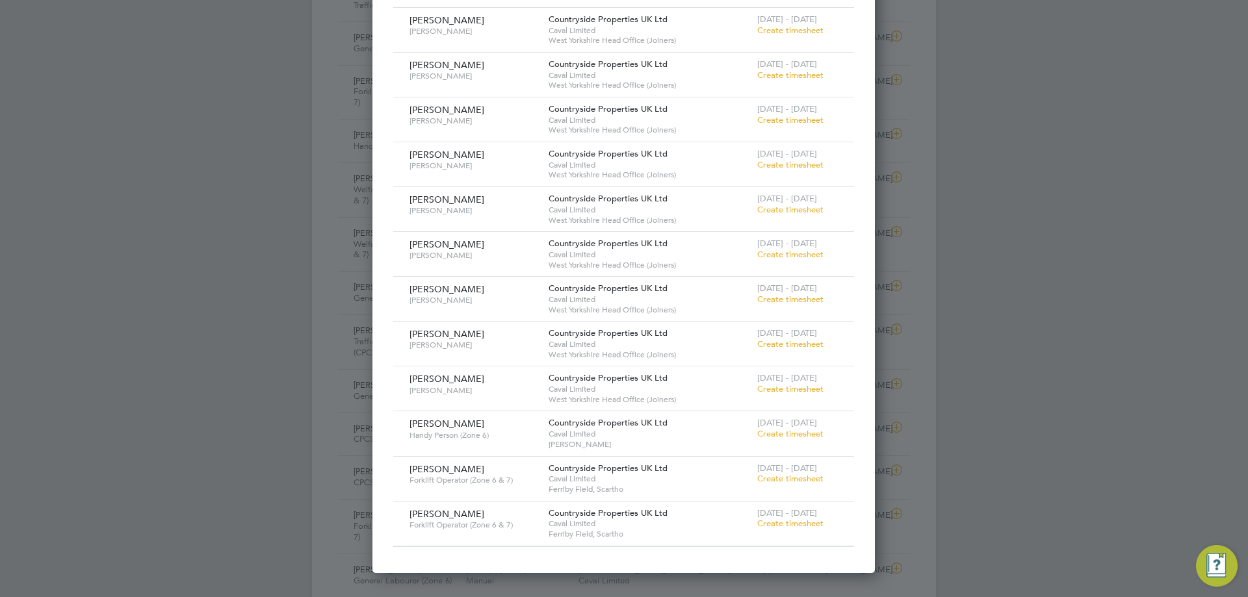
click at [803, 484] on div "[DATE] - [DATE] Create timesheet" at bounding box center [797, 474] width 87 height 35
click at [798, 478] on span "Create timesheet" at bounding box center [790, 478] width 66 height 11
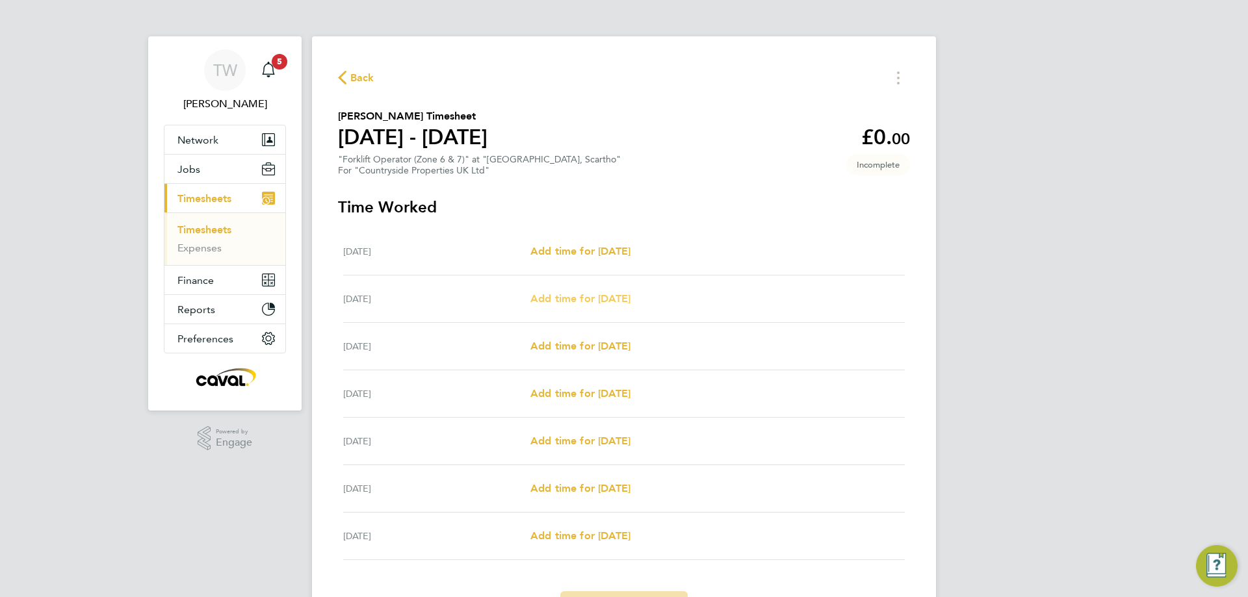
click at [588, 305] on link "Add time for [DATE]" at bounding box center [580, 299] width 100 height 16
select select "30"
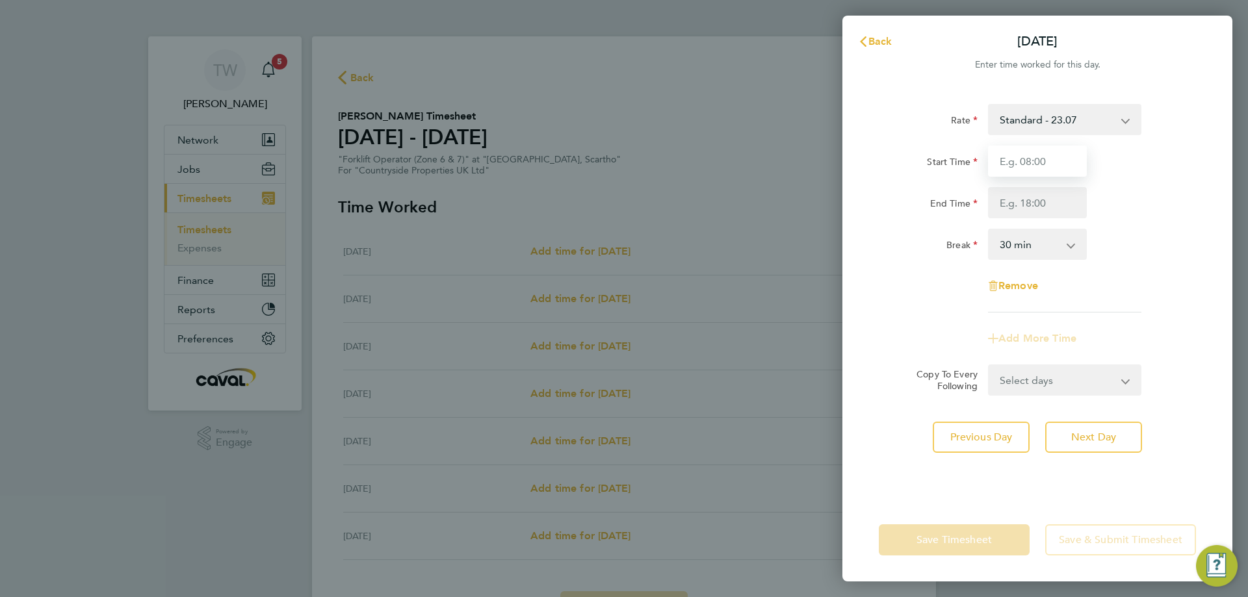
click at [1017, 169] on input "Start Time" at bounding box center [1037, 161] width 99 height 31
type input "08:00"
click at [1036, 198] on input "End Time" at bounding box center [1037, 202] width 99 height 31
type input "17:30"
click at [1065, 372] on form "Rate Standard - 23.07 Start Time 08:00 End Time 17:30 Break 0 min 15 min 30 min…" at bounding box center [1037, 250] width 317 height 292
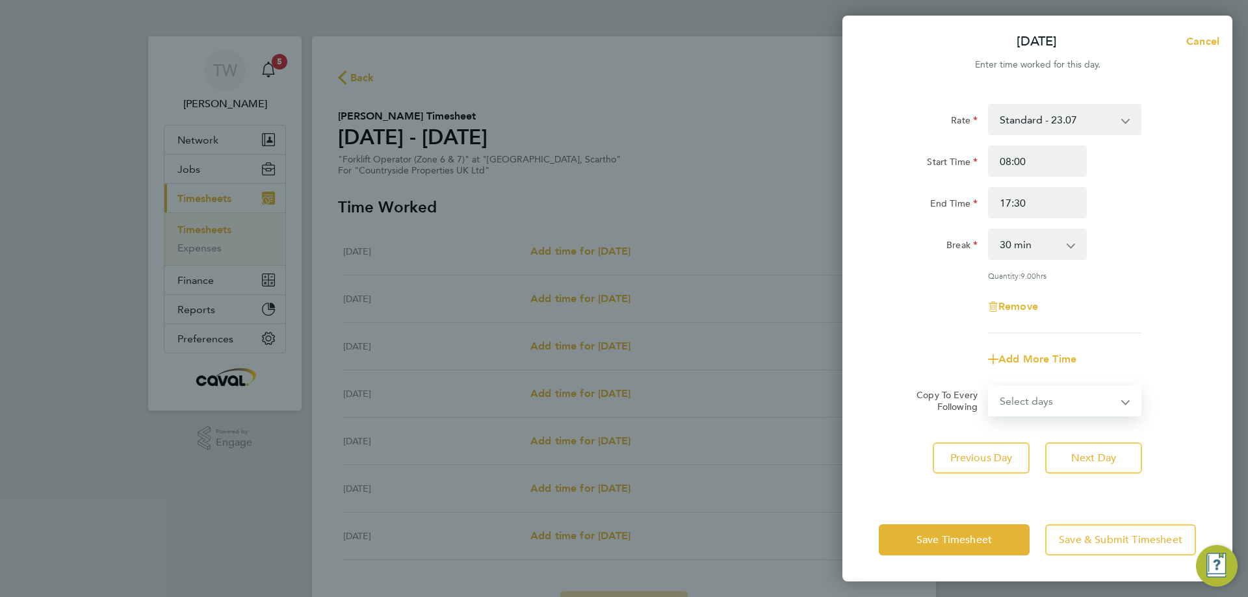
select select "DAY"
click at [989, 387] on select "Select days Day Weekday (Mon-Fri) Weekend (Sat-Sun) [DATE] [DATE] [DATE] [DATE]…" at bounding box center [1057, 401] width 137 height 29
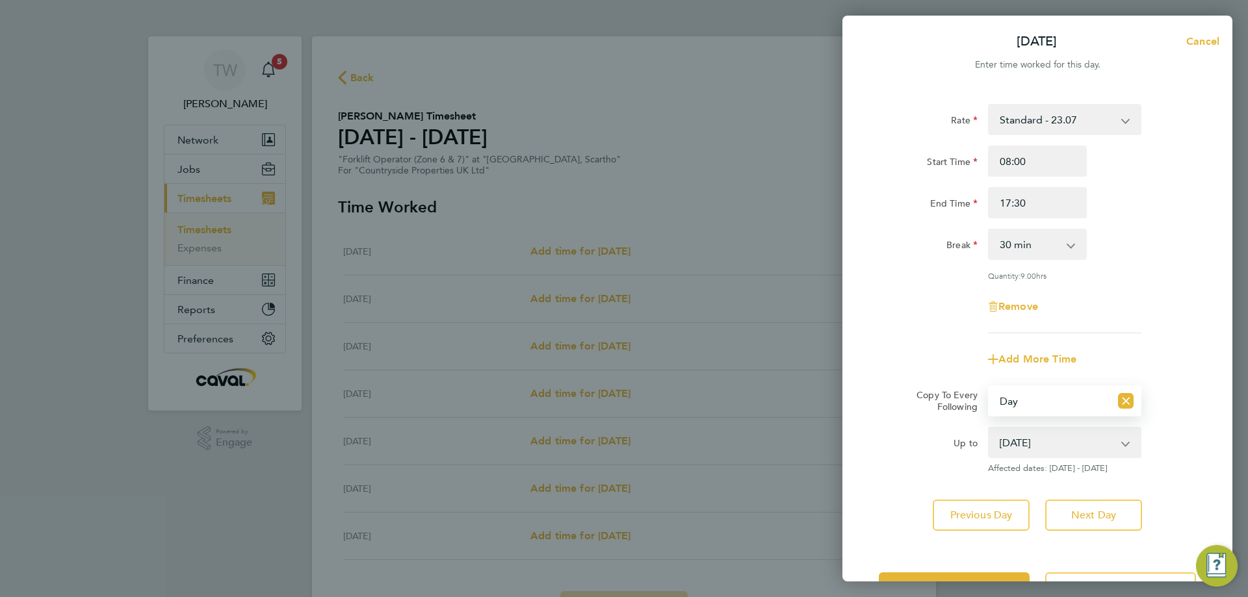
drag, startPoint x: 1044, startPoint y: 437, endPoint x: 1043, endPoint y: 449, distance: 12.4
click at [1044, 437] on select "[DATE] [DATE] [DATE] [DATE] [DATE]" at bounding box center [1056, 442] width 135 height 29
select select "[DATE]"
click at [989, 428] on select "[DATE] [DATE] [DATE] [DATE] [DATE]" at bounding box center [1056, 442] width 135 height 29
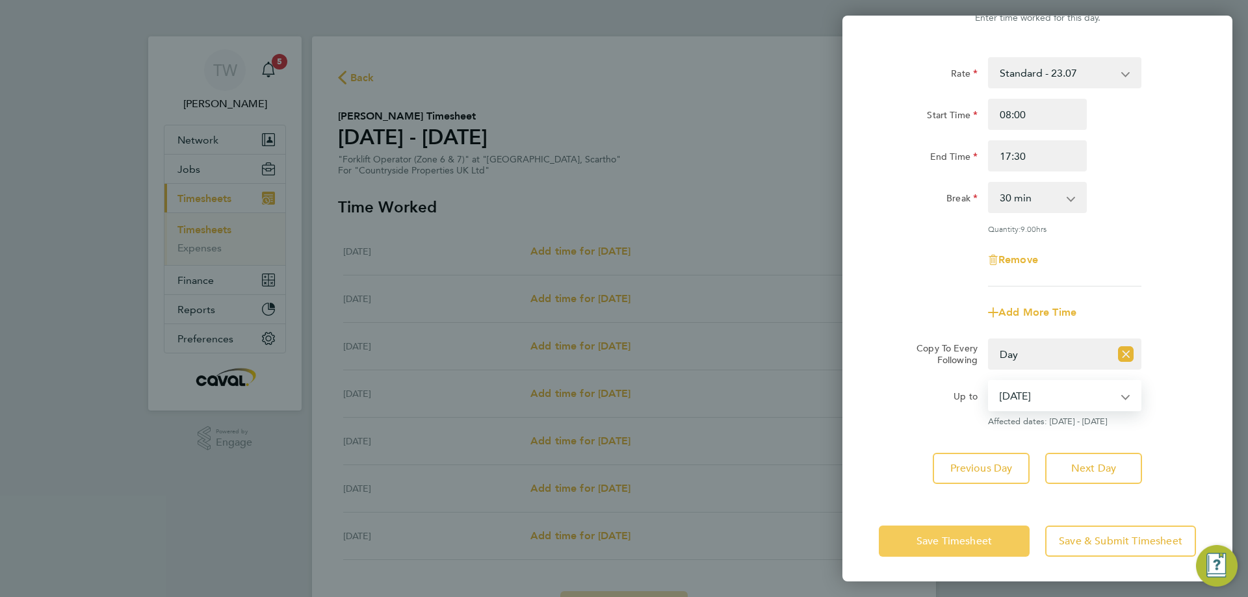
click at [984, 539] on span "Save Timesheet" at bounding box center [954, 541] width 75 height 13
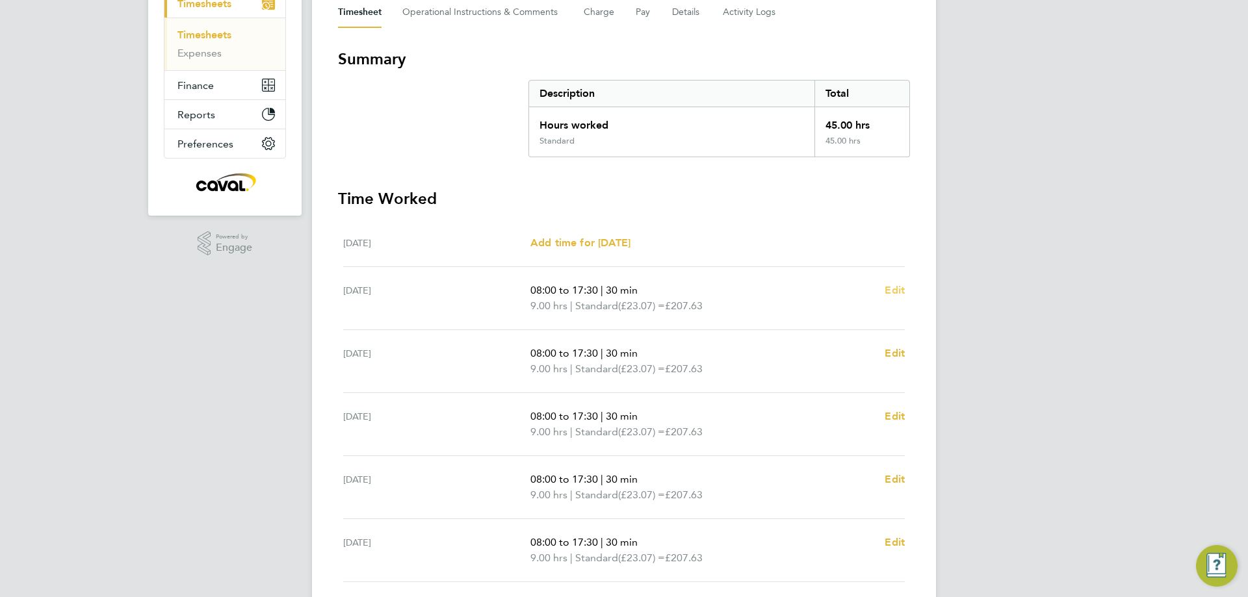
click at [891, 293] on span "Edit" at bounding box center [895, 290] width 20 height 12
select select "30"
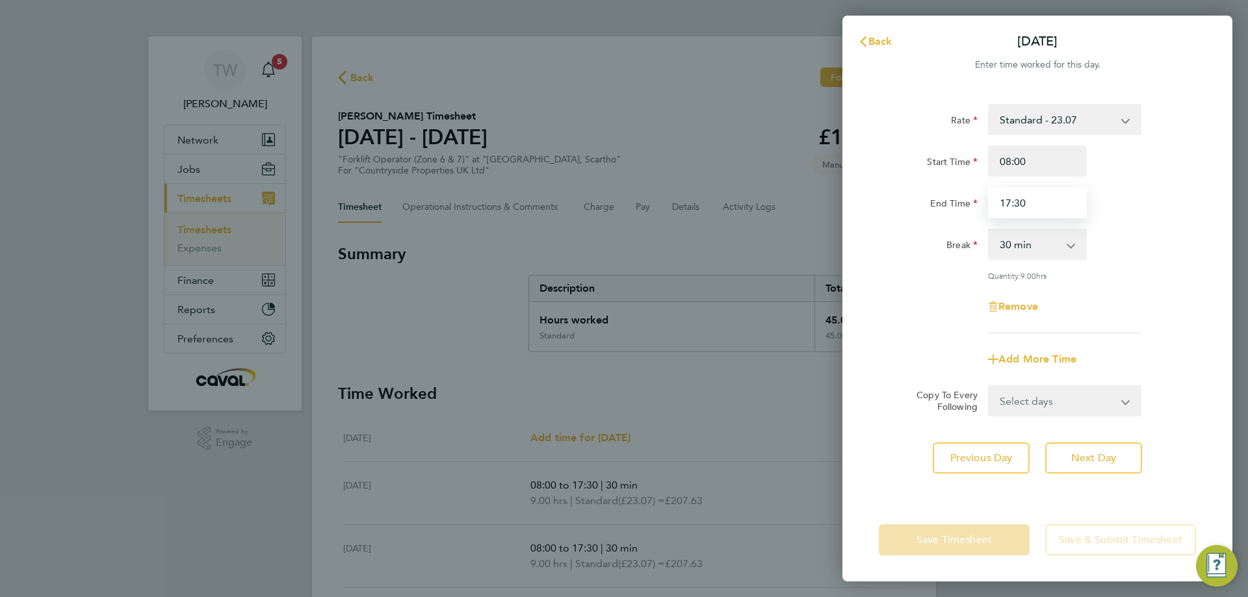
click at [1034, 207] on input "17:30" at bounding box center [1037, 202] width 99 height 31
drag, startPoint x: 970, startPoint y: 203, endPoint x: 937, endPoint y: 198, distance: 33.5
click at [937, 198] on div "End Time 17:30" at bounding box center [1038, 202] width 328 height 31
type input "18:00"
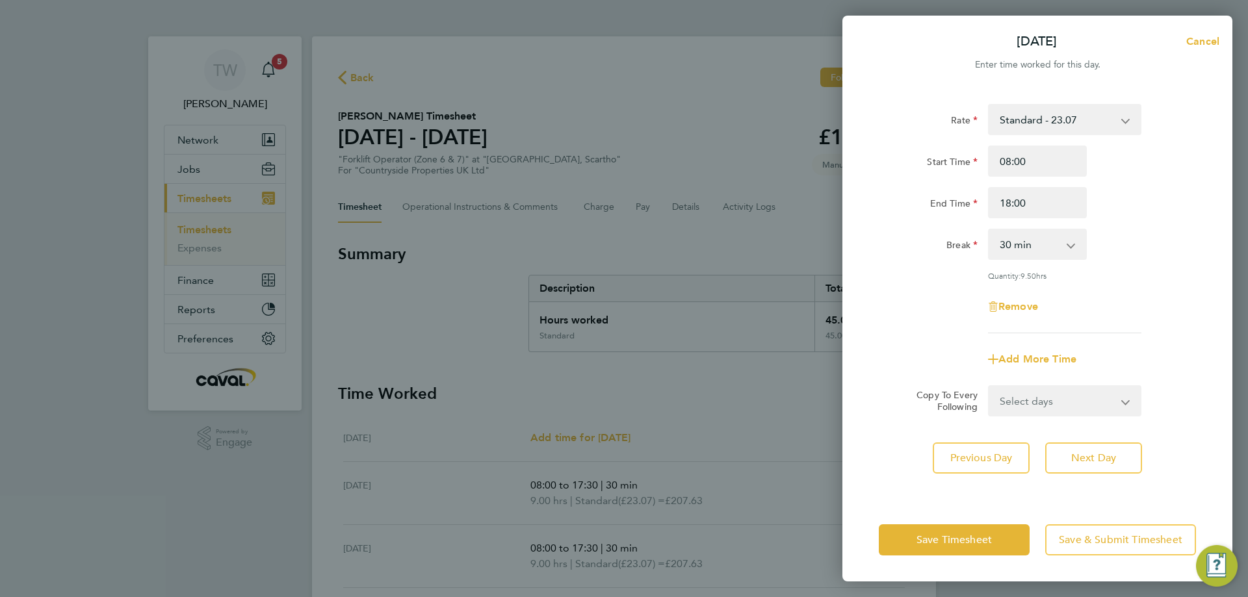
click at [1157, 222] on div "Rate Standard - 23.07 Start Time 08:00 End Time 18:00 Break 0 min 15 min 30 min…" at bounding box center [1037, 218] width 317 height 229
click at [985, 536] on span "Save Timesheet" at bounding box center [954, 540] width 75 height 13
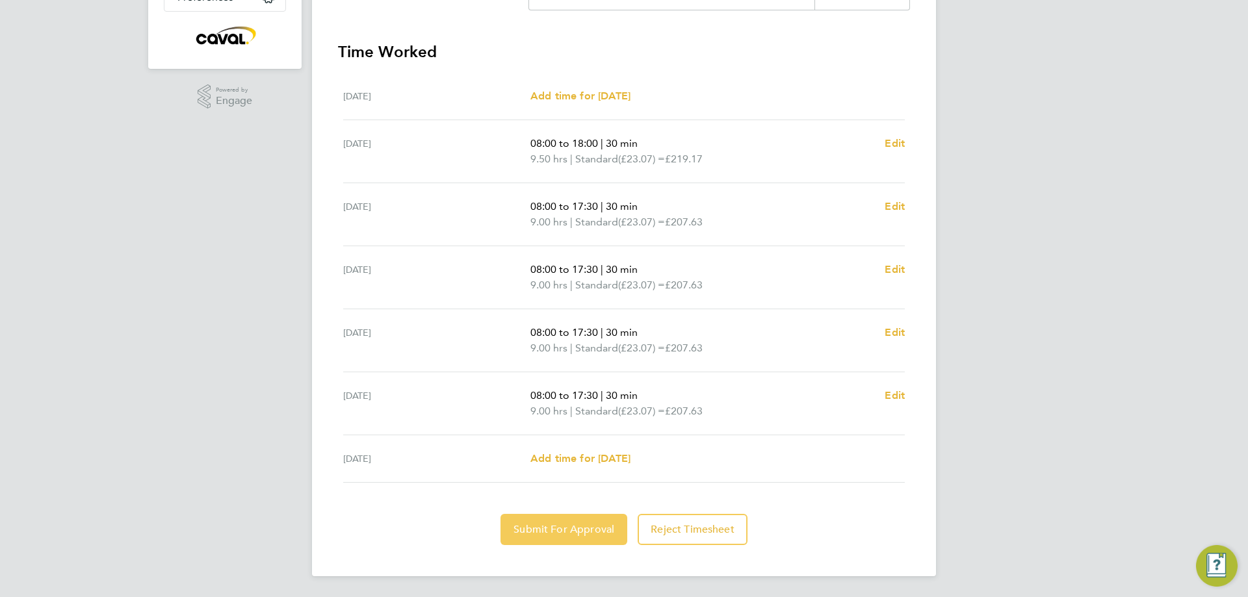
click at [579, 530] on span "Submit For Approval" at bounding box center [564, 529] width 101 height 13
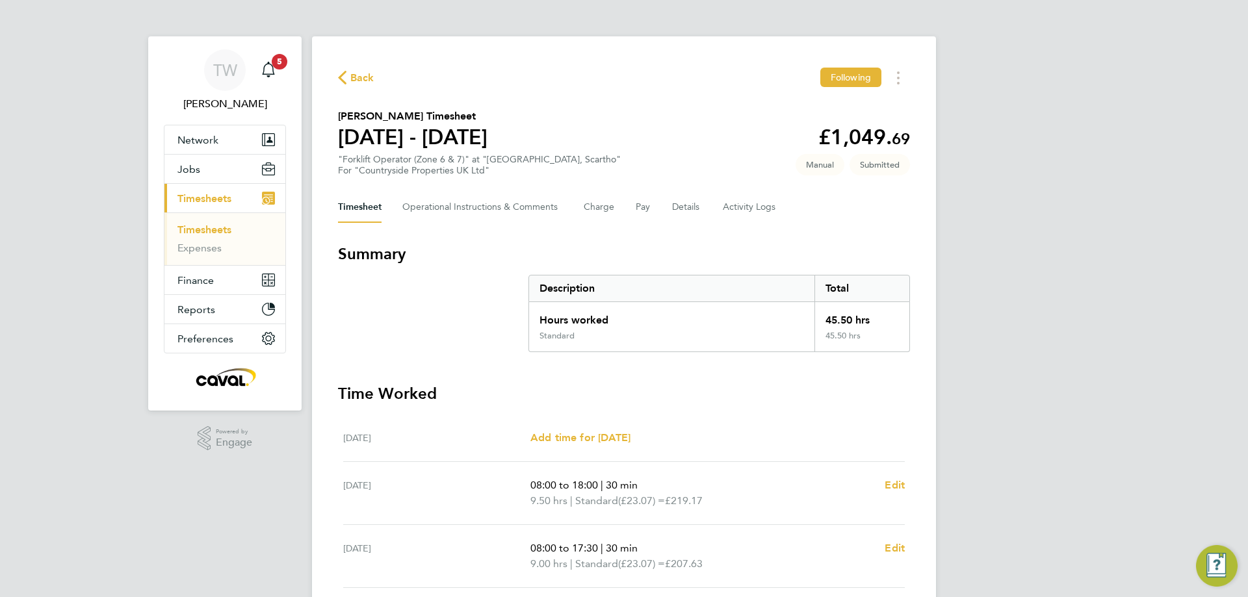
click at [366, 79] on span "Back" at bounding box center [362, 78] width 24 height 16
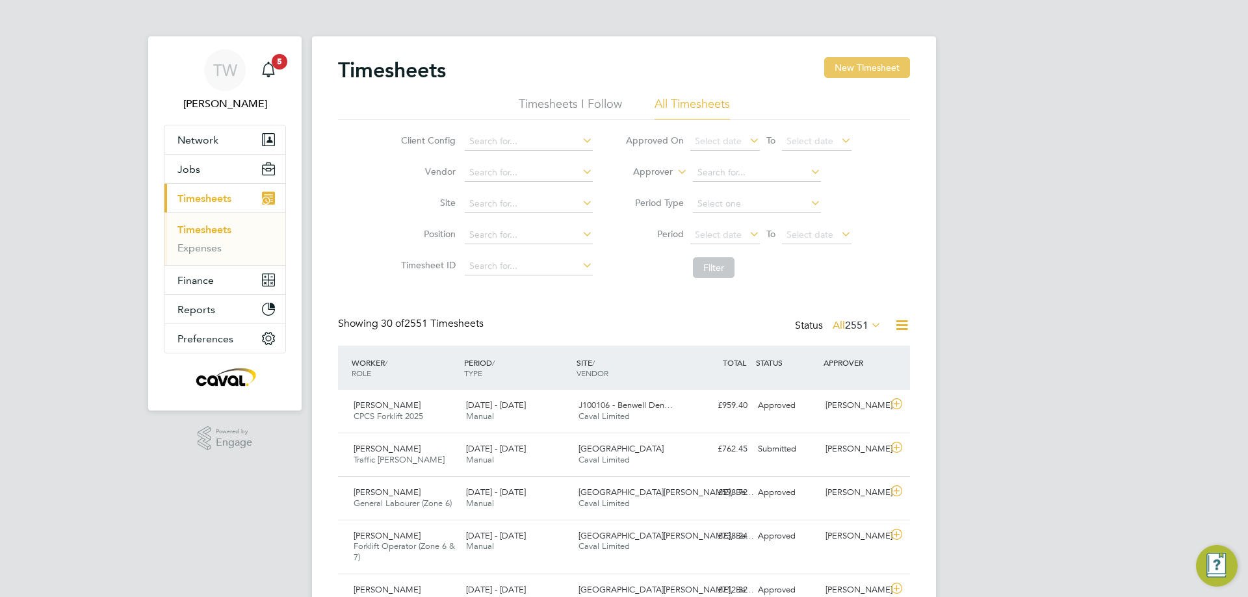
click at [874, 71] on button "New Timesheet" at bounding box center [867, 67] width 86 height 21
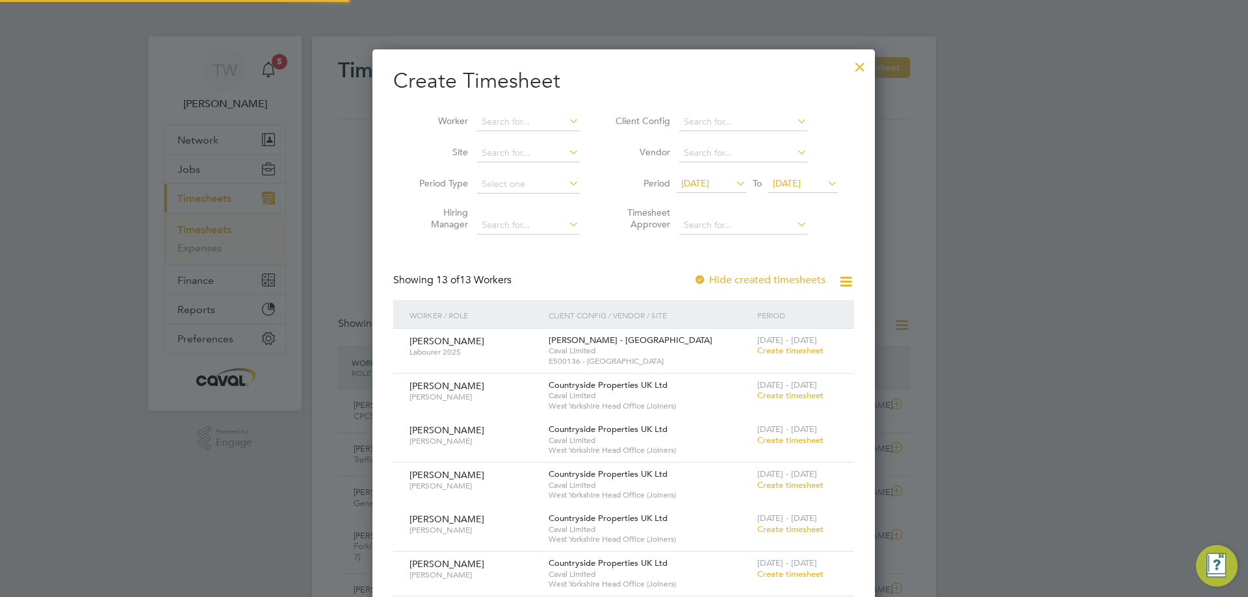
click at [701, 183] on span "[DATE]" at bounding box center [695, 183] width 28 height 12
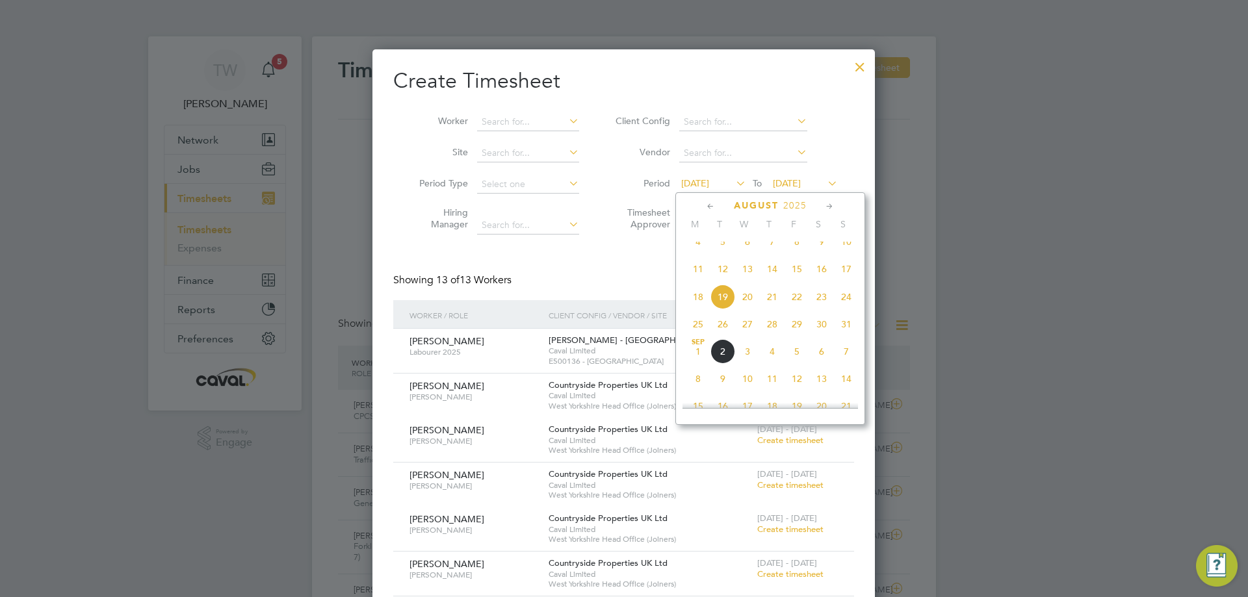
click at [693, 333] on span "25" at bounding box center [698, 324] width 25 height 25
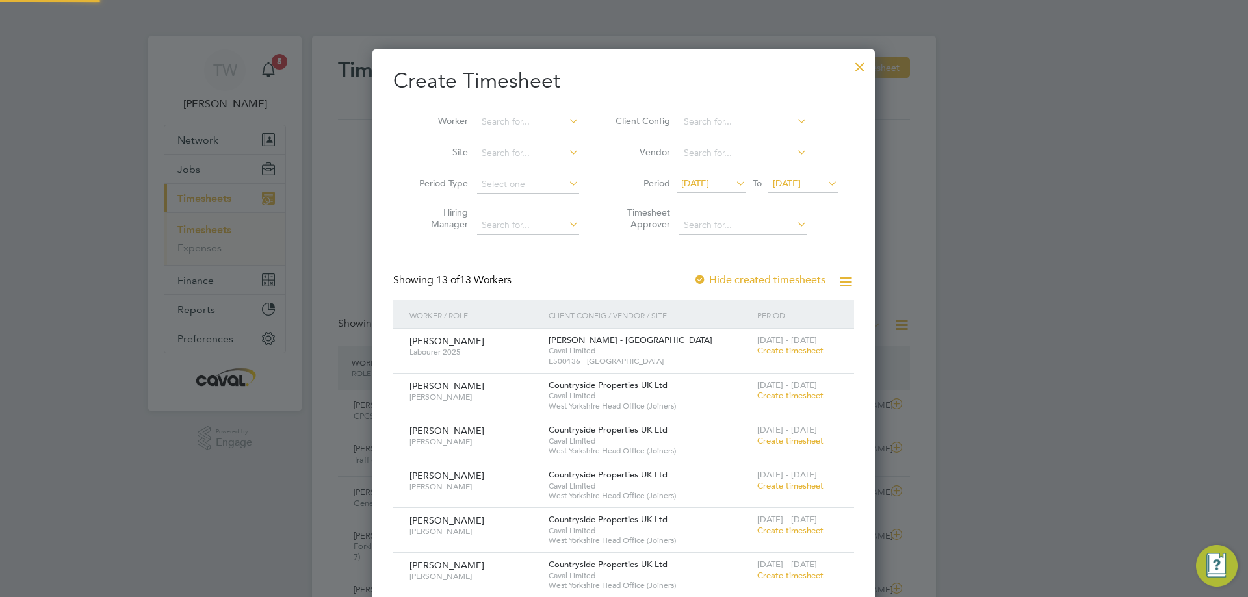
click at [807, 190] on span "[DATE]" at bounding box center [803, 185] width 70 height 18
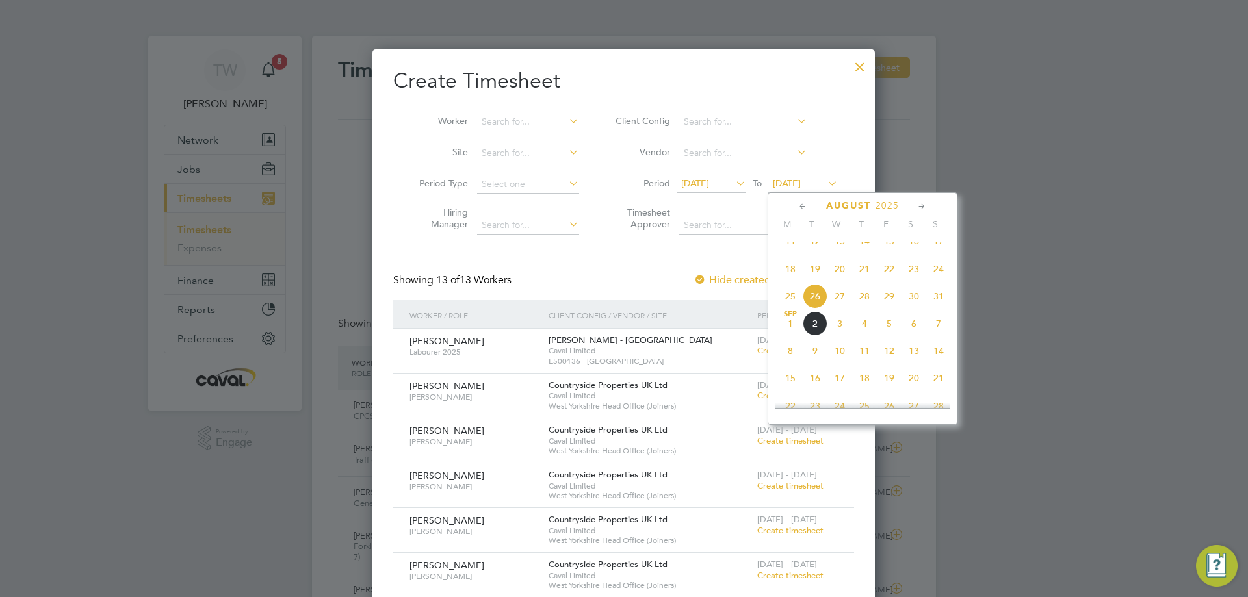
click at [934, 309] on span "31" at bounding box center [938, 296] width 25 height 25
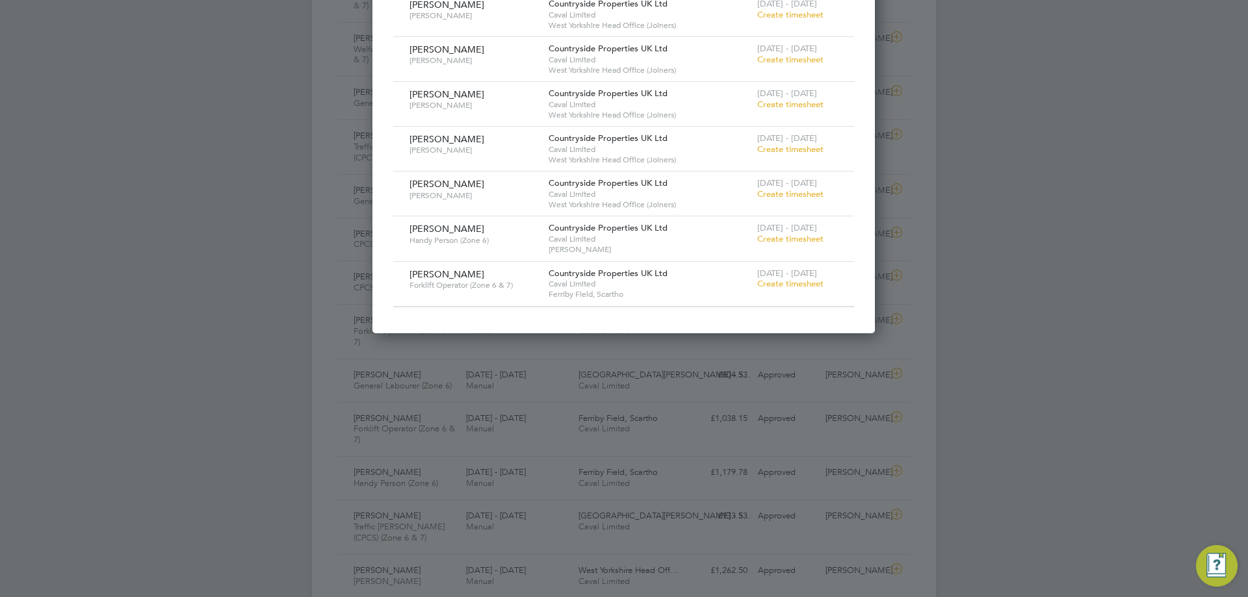
click at [798, 283] on span "Create timesheet" at bounding box center [790, 283] width 66 height 11
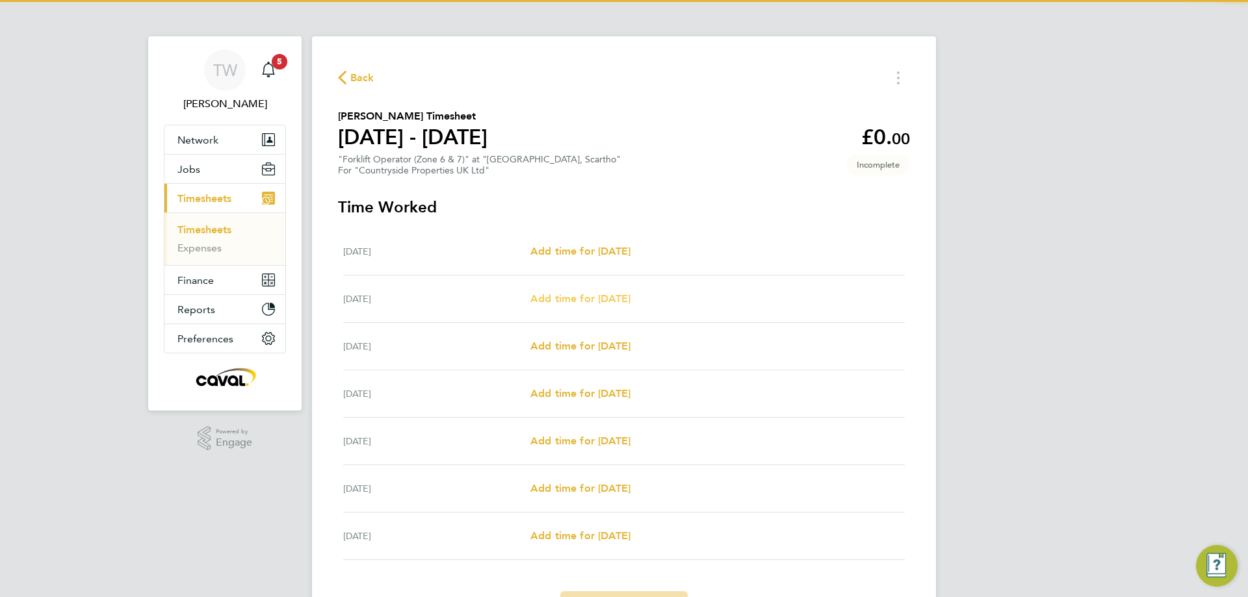
click at [580, 300] on span "Add time for [DATE]" at bounding box center [580, 299] width 100 height 12
select select "30"
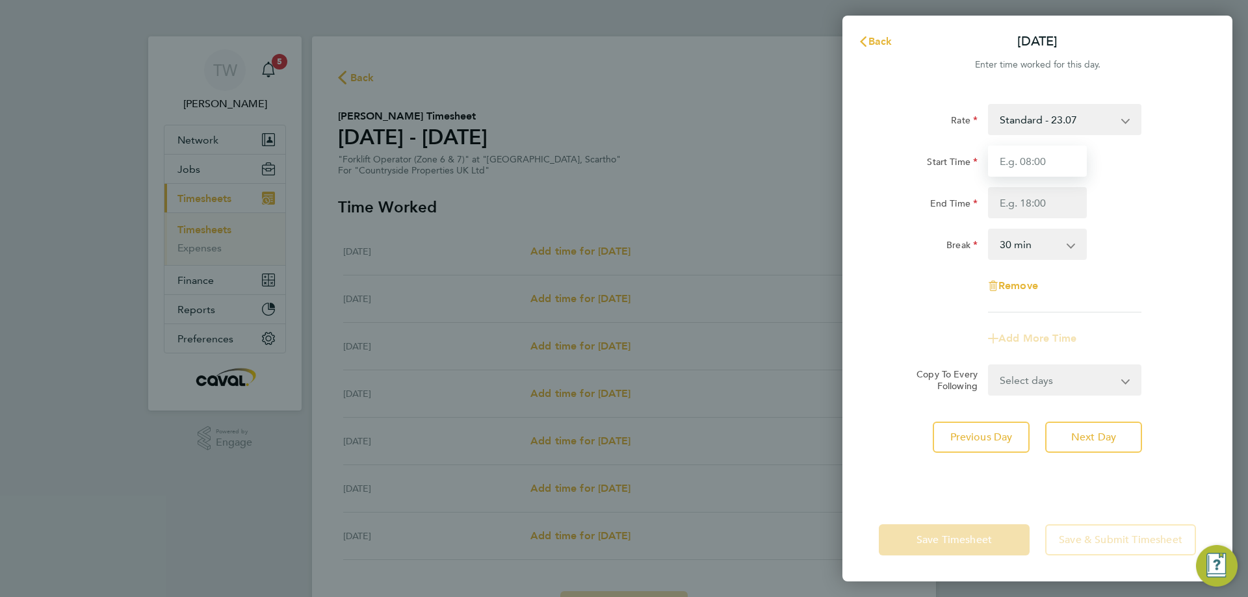
click at [1019, 166] on input "Start Time" at bounding box center [1037, 161] width 99 height 31
type input "08:00"
click at [1034, 215] on input "End Time" at bounding box center [1037, 202] width 99 height 31
type input "17:30"
click at [1030, 387] on select "Select days Day Weekday (Mon-Fri) Weekend (Sat-Sun) [DATE] [DATE] [DATE] [DATE]…" at bounding box center [1057, 380] width 137 height 29
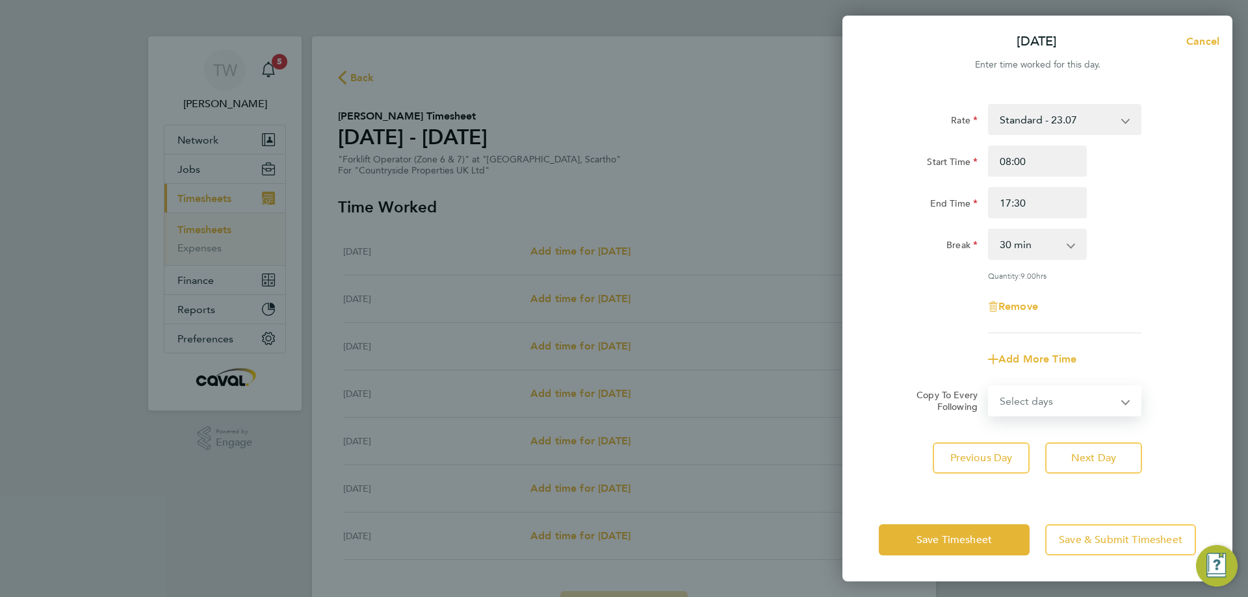
select select "DAY"
click at [989, 387] on select "Select days Day Weekday (Mon-Fri) Weekend (Sat-Sun) [DATE] [DATE] [DATE] [DATE]…" at bounding box center [1057, 401] width 137 height 29
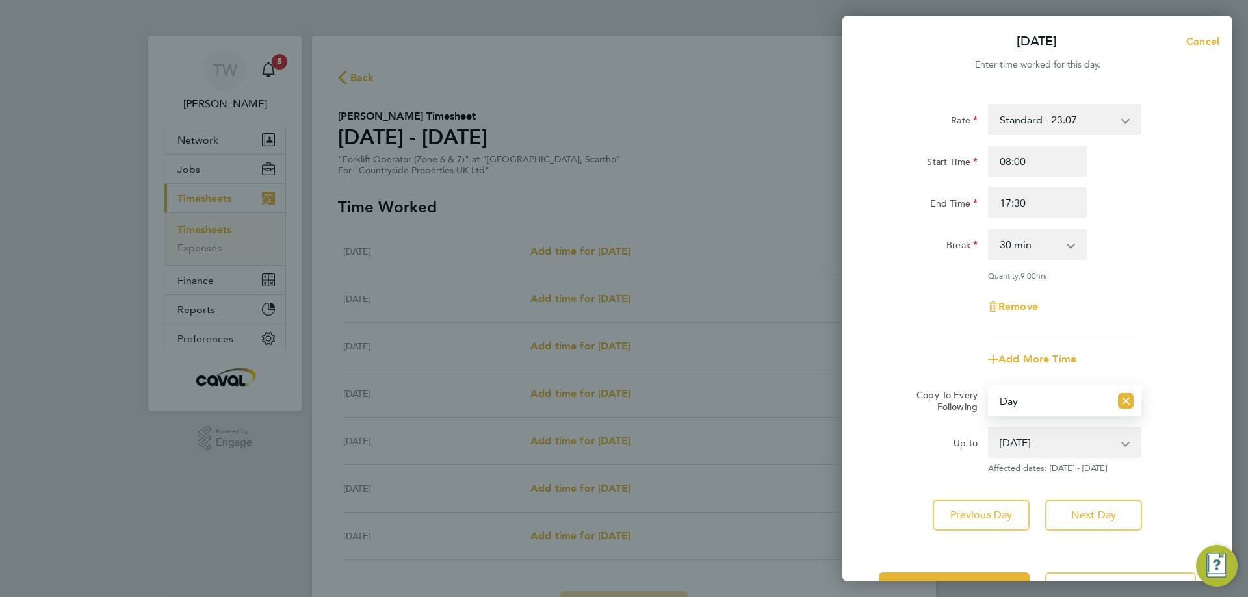
click at [1035, 441] on select "[DATE] [DATE] [DATE] [DATE] [DATE]" at bounding box center [1056, 442] width 135 height 29
select select "[DATE]"
click at [989, 428] on select "[DATE] [DATE] [DATE] [DATE] [DATE]" at bounding box center [1056, 442] width 135 height 29
click at [959, 580] on button "Save Timesheet" at bounding box center [954, 588] width 151 height 31
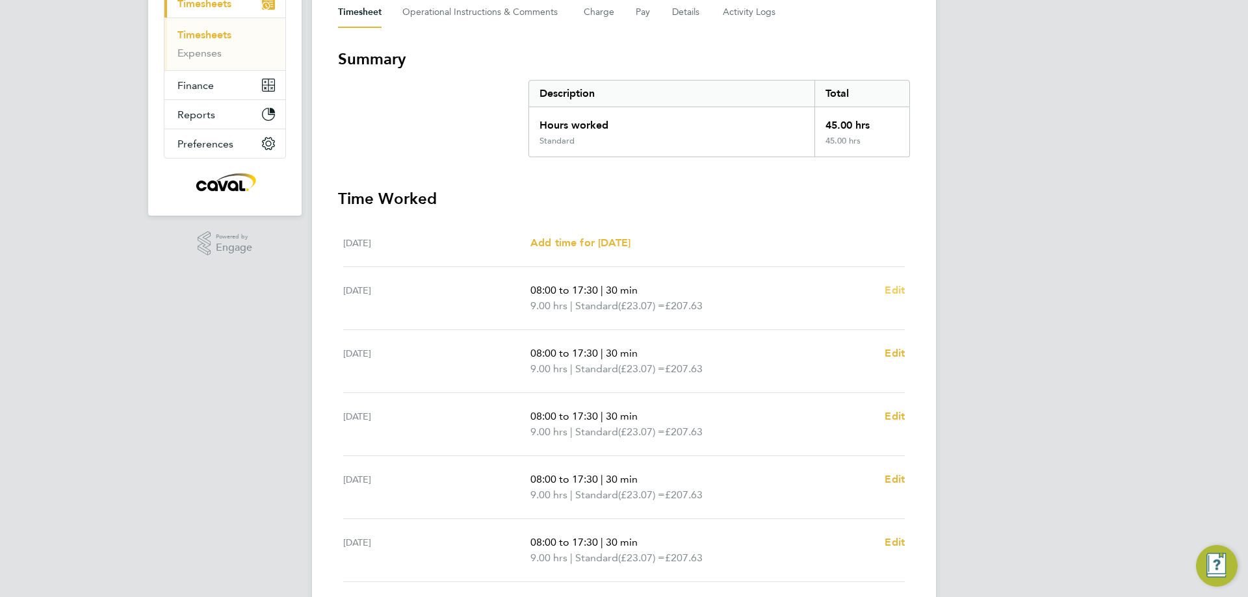
click at [896, 293] on span "Edit" at bounding box center [895, 290] width 20 height 12
select select "30"
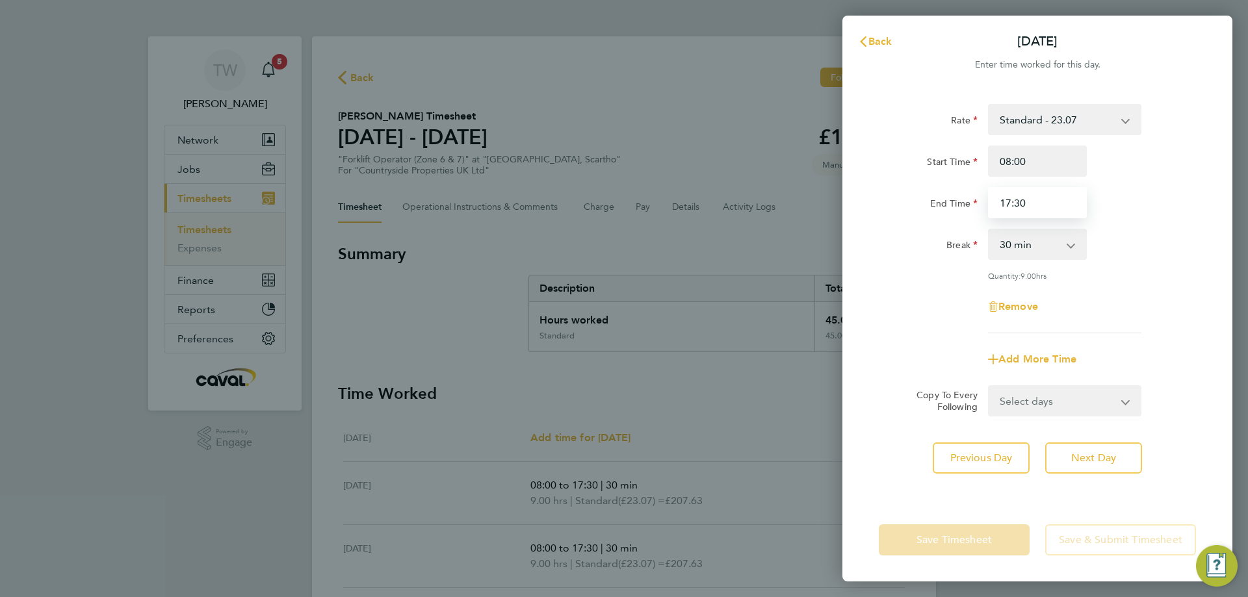
click at [972, 202] on div "End Time 17:30" at bounding box center [1038, 202] width 328 height 31
type input "18:00"
click at [913, 517] on div "Save Timesheet Save & Submit Timesheet" at bounding box center [1037, 540] width 390 height 83
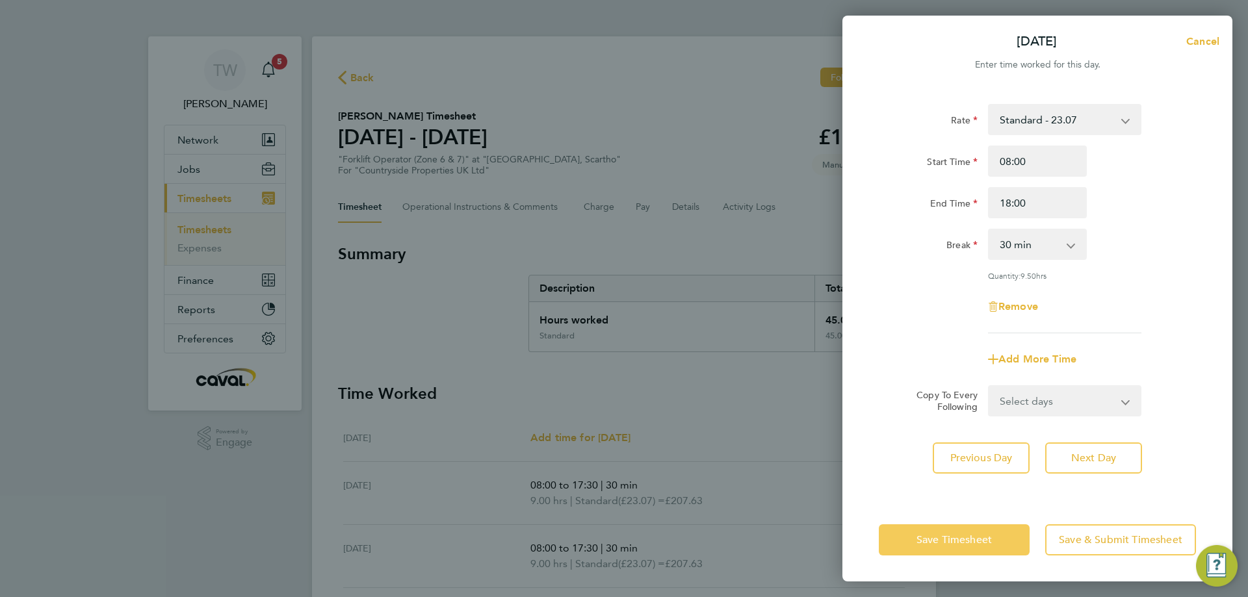
click at [937, 537] on span "Save Timesheet" at bounding box center [954, 540] width 75 height 13
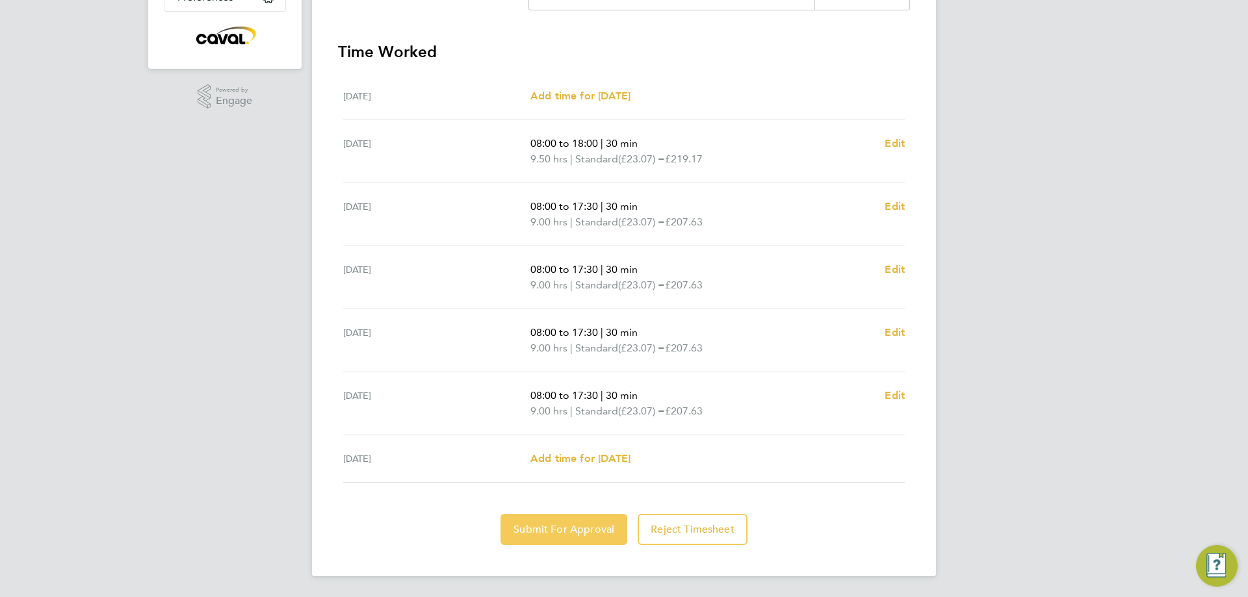
click at [564, 528] on span "Submit For Approval" at bounding box center [564, 529] width 101 height 13
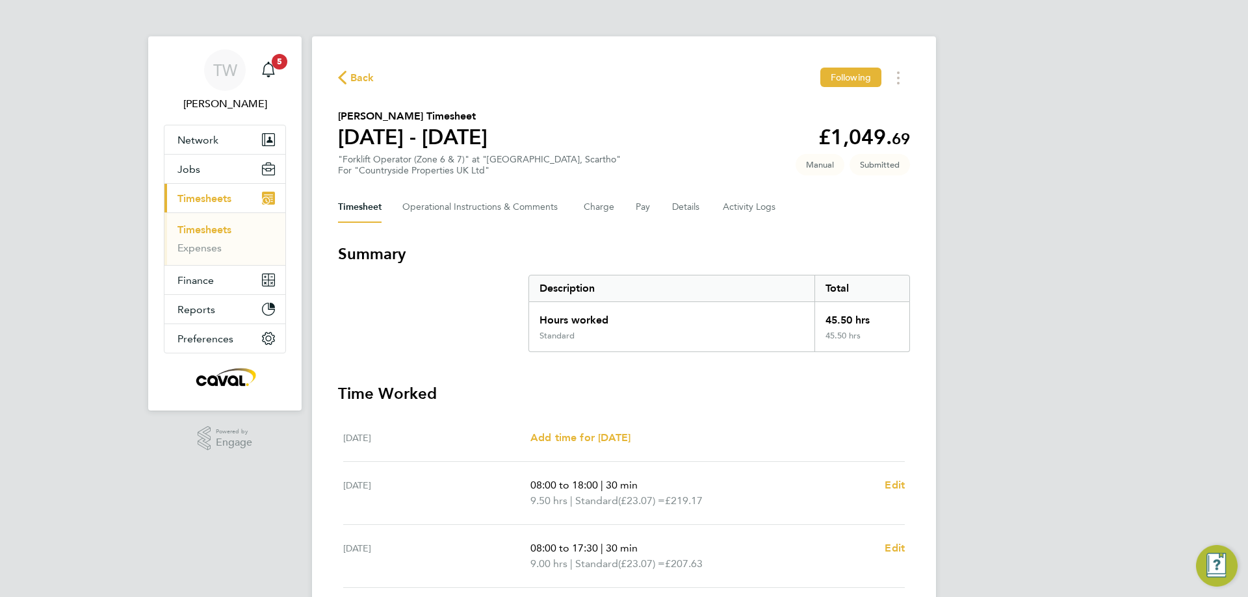
click at [208, 200] on span "Timesheets" at bounding box center [204, 198] width 54 height 12
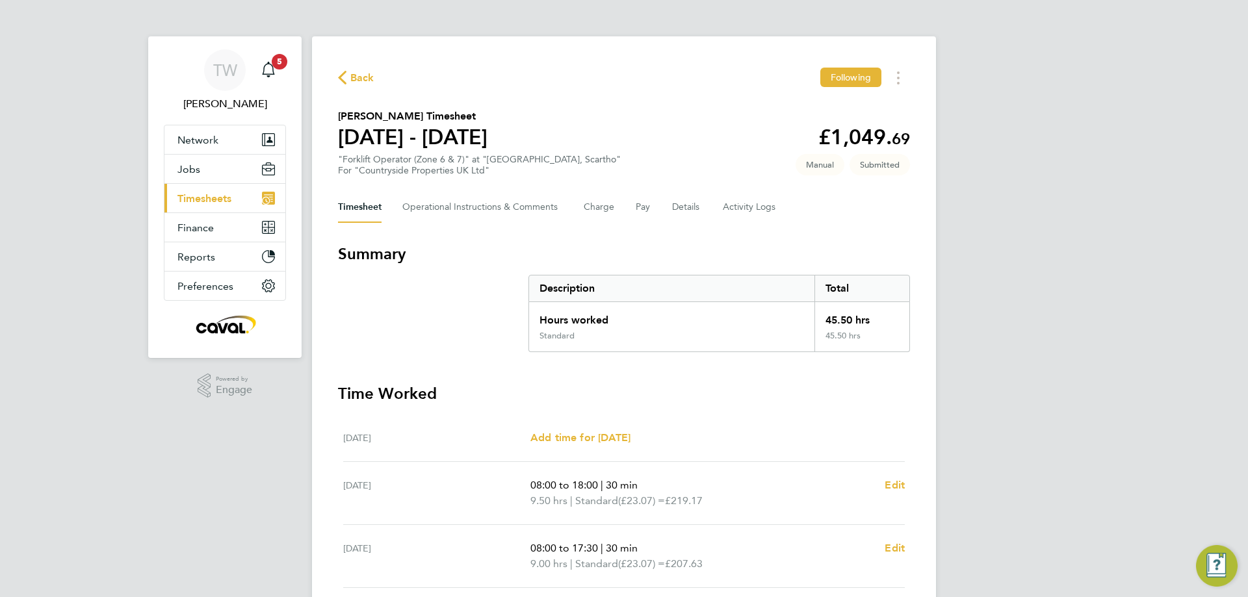
click at [208, 200] on span "Timesheets" at bounding box center [204, 198] width 54 height 12
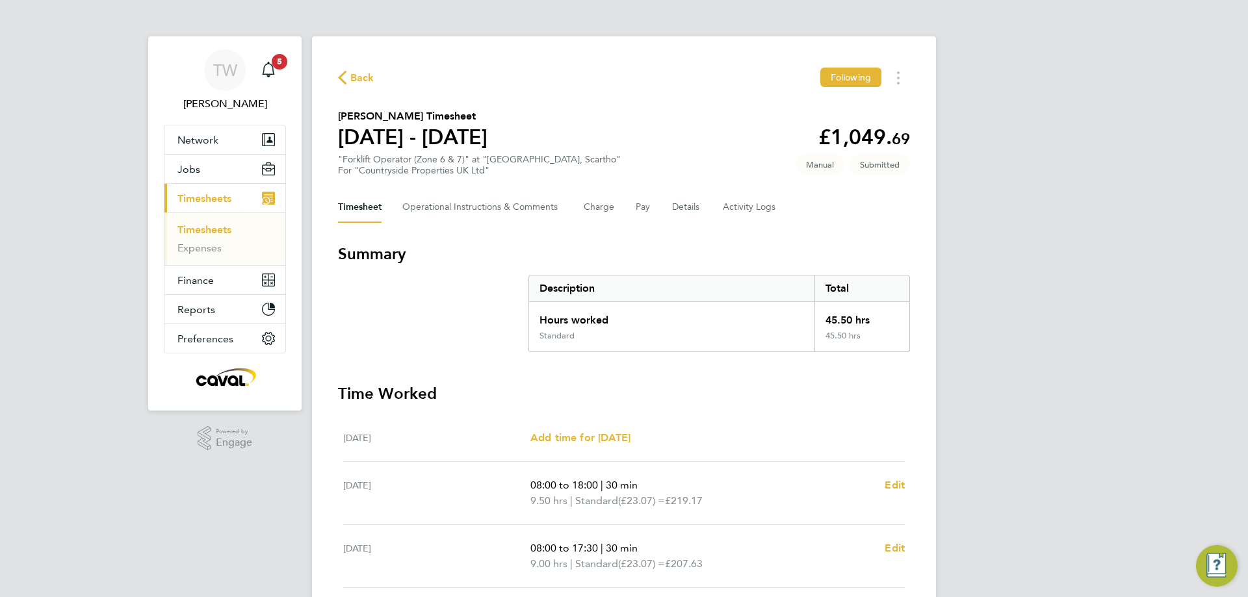
click at [207, 228] on link "Timesheets" at bounding box center [204, 230] width 54 height 12
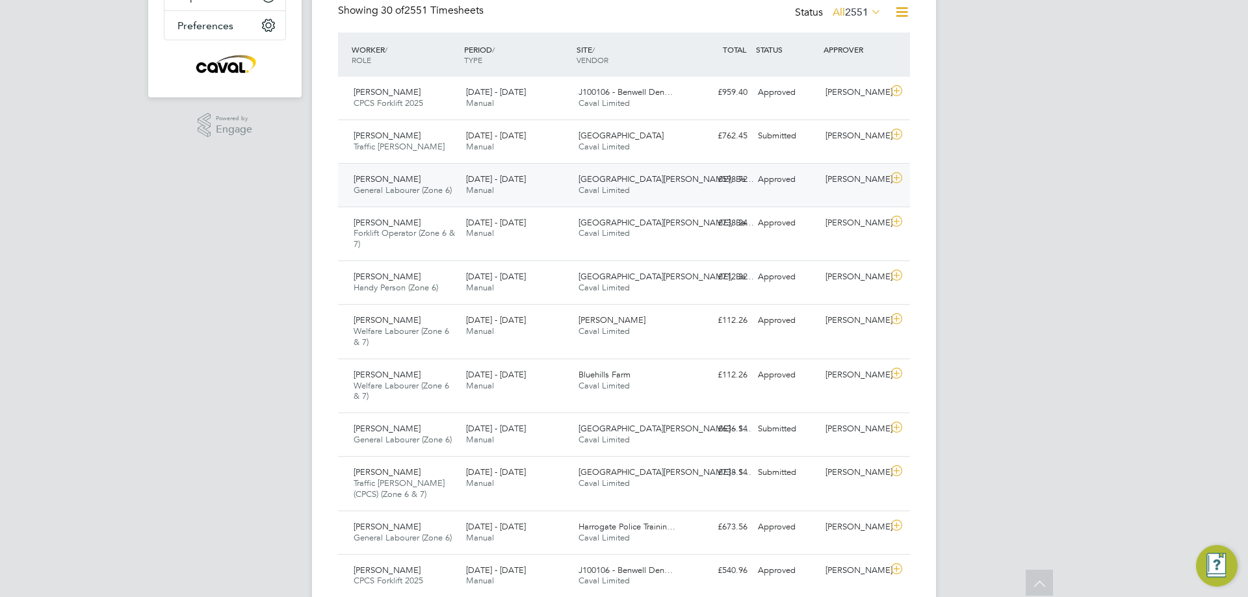
scroll to position [325, 0]
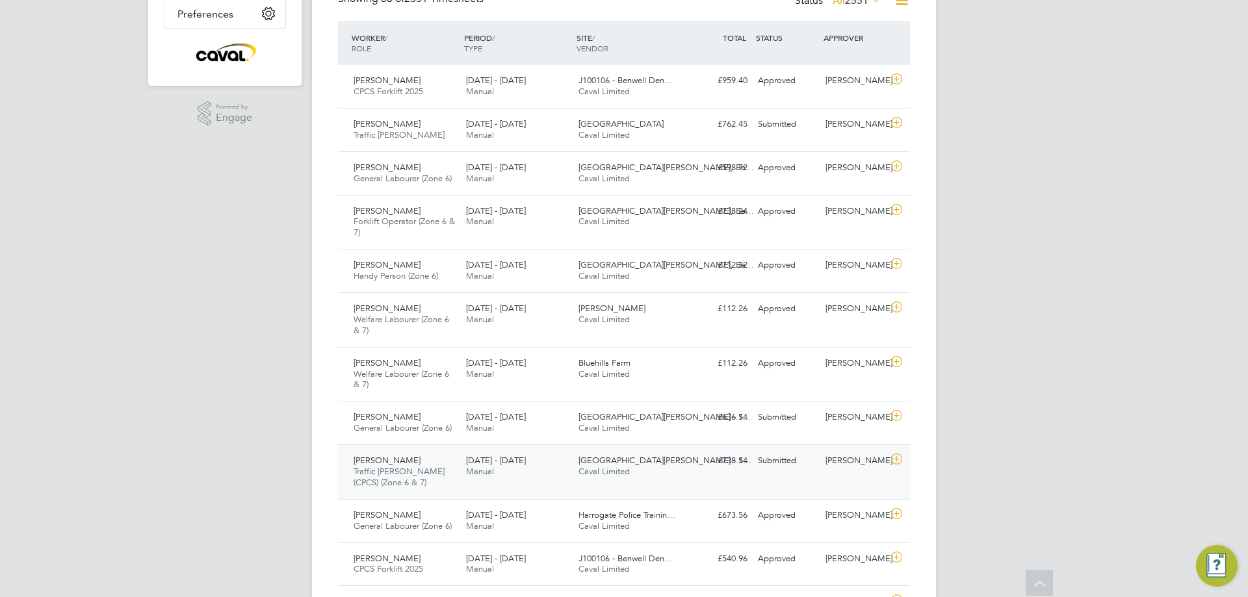
click at [638, 449] on div "[PERSON_NAME] Traffic [PERSON_NAME] (CPCS) (Zone 6 & 7) [DATE] - [DATE] [DATE] …" at bounding box center [624, 472] width 572 height 55
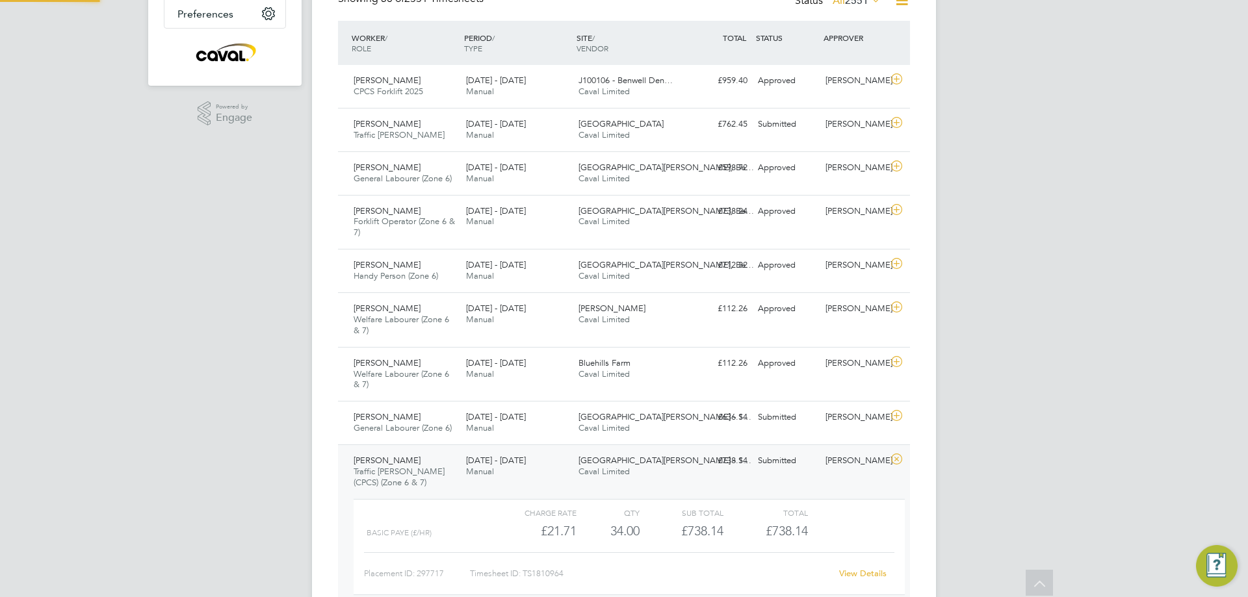
scroll to position [22, 127]
click at [638, 449] on div "[PERSON_NAME] Traffic [PERSON_NAME] (CPCS) (Zone 6 & 7) [DATE] - [DATE] [DATE] …" at bounding box center [624, 532] width 572 height 174
